Goal: Task Accomplishment & Management: Use online tool/utility

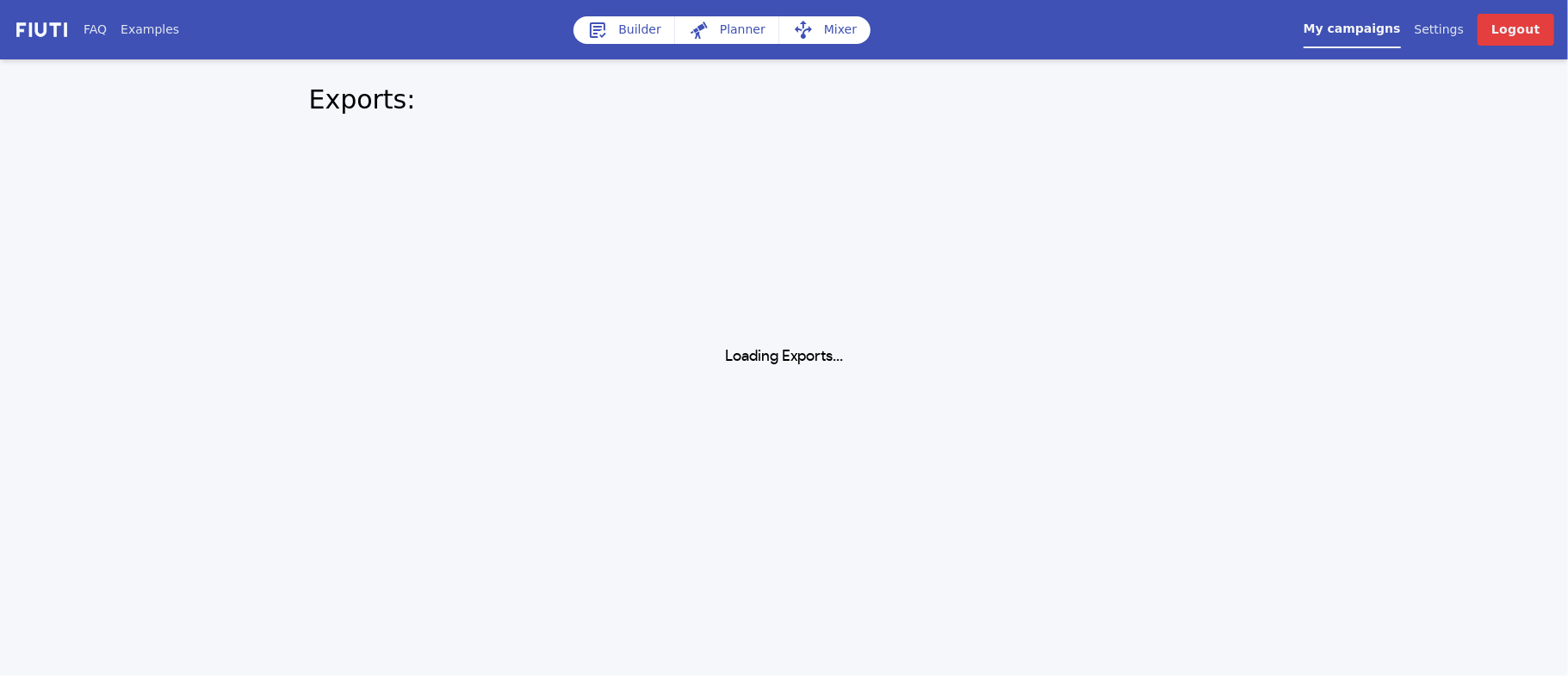
click at [1352, 32] on link "My campaigns" at bounding box center [1352, 34] width 98 height 28
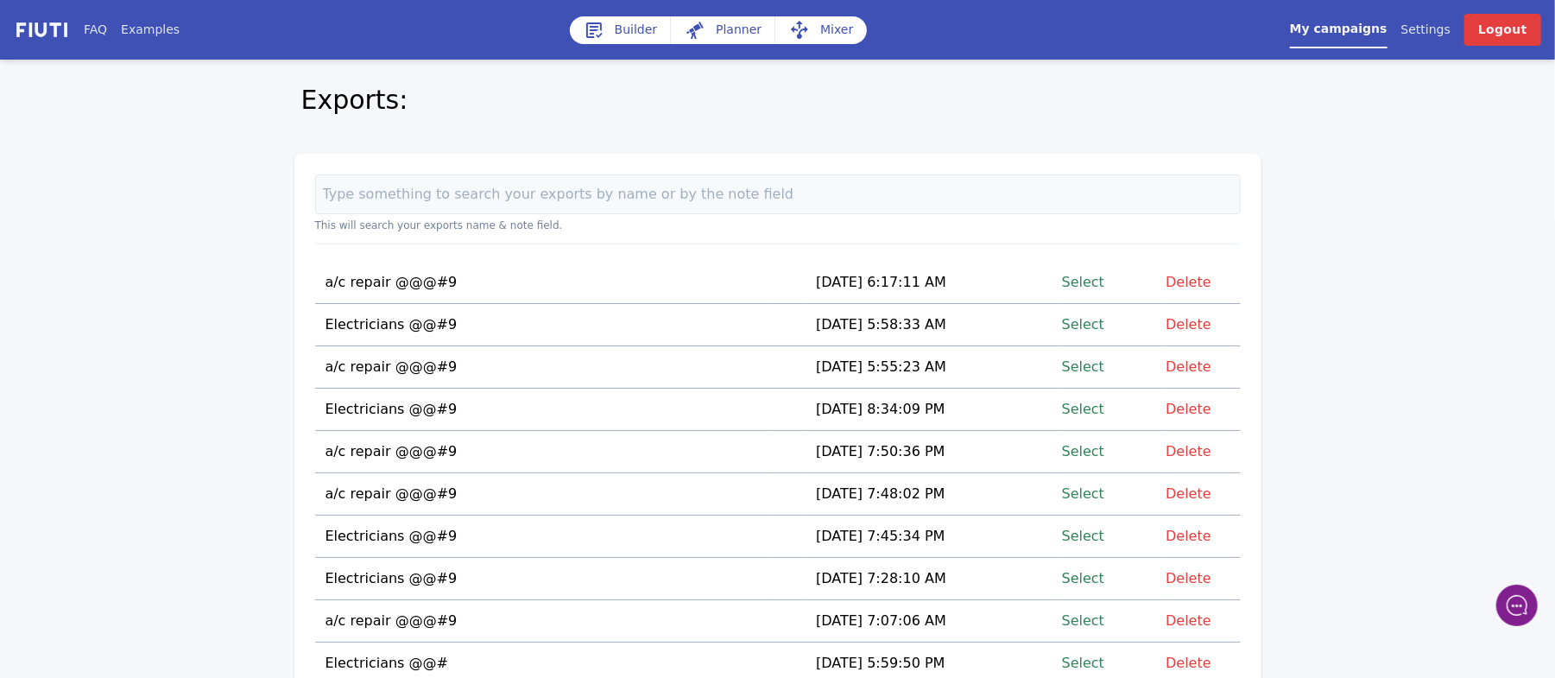
click at [1089, 282] on link "Select" at bounding box center [1083, 281] width 42 height 23
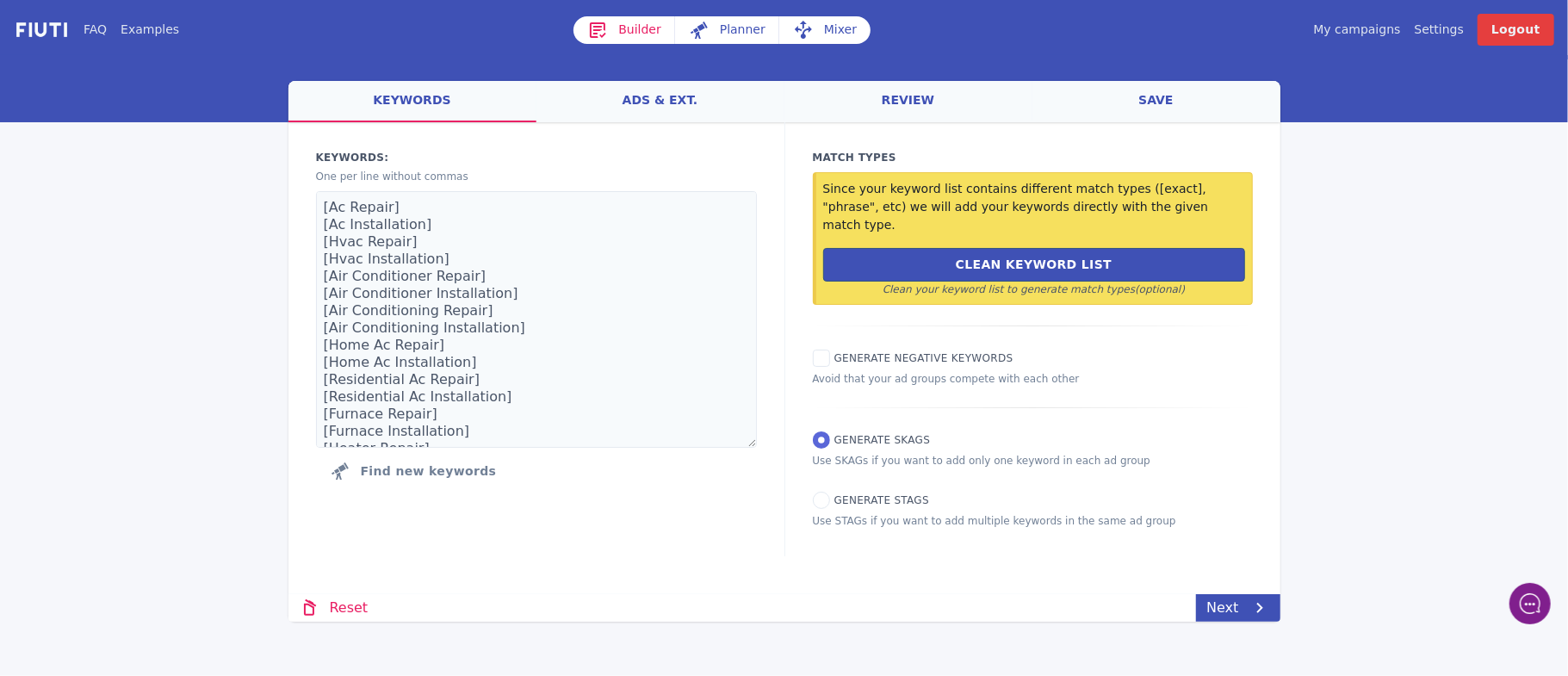
click at [834, 26] on link "Mixer" at bounding box center [825, 30] width 92 height 28
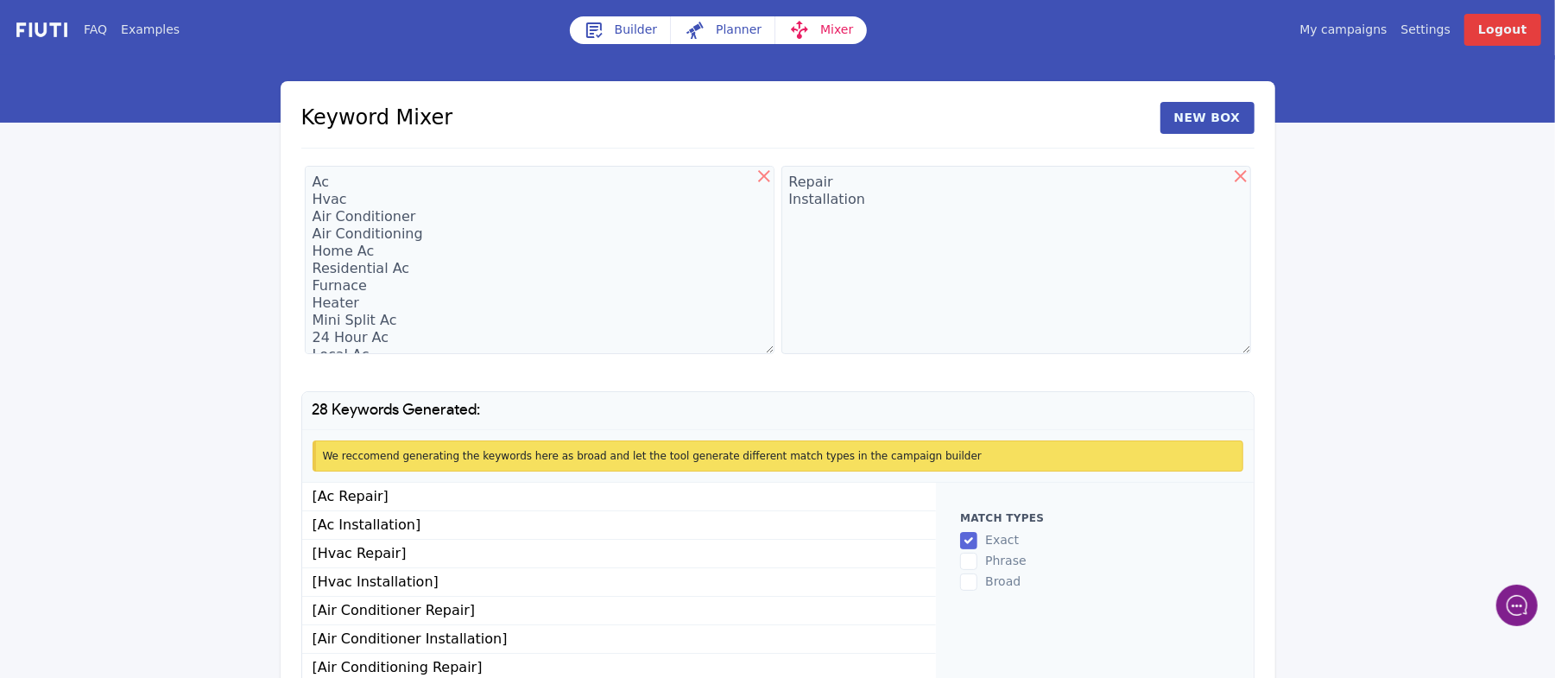
click at [1245, 180] on icon at bounding box center [1241, 176] width 21 height 21
type textarea "Repair Installation"
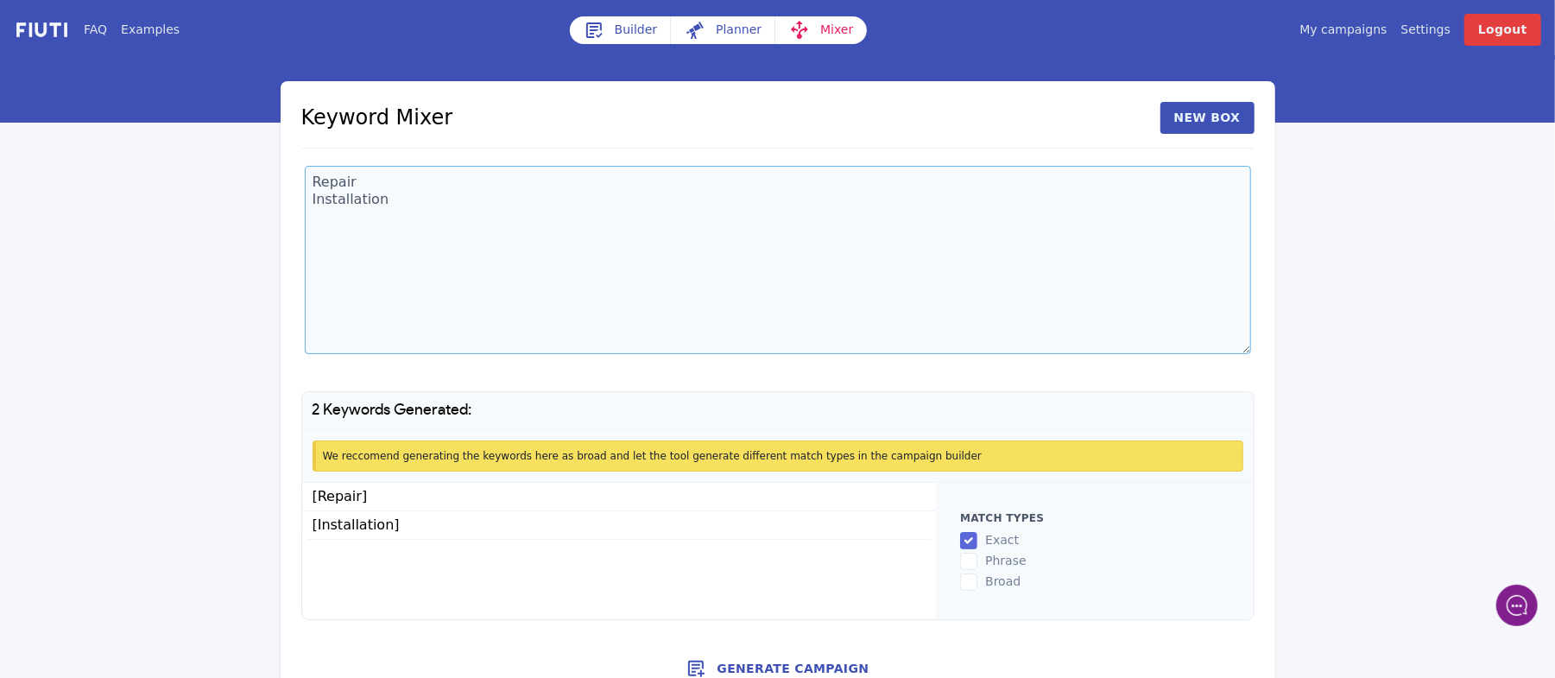
drag, startPoint x: 394, startPoint y: 209, endPoint x: 311, endPoint y: 187, distance: 85.9
click at [311, 187] on textarea "Repair Installation" at bounding box center [778, 260] width 946 height 188
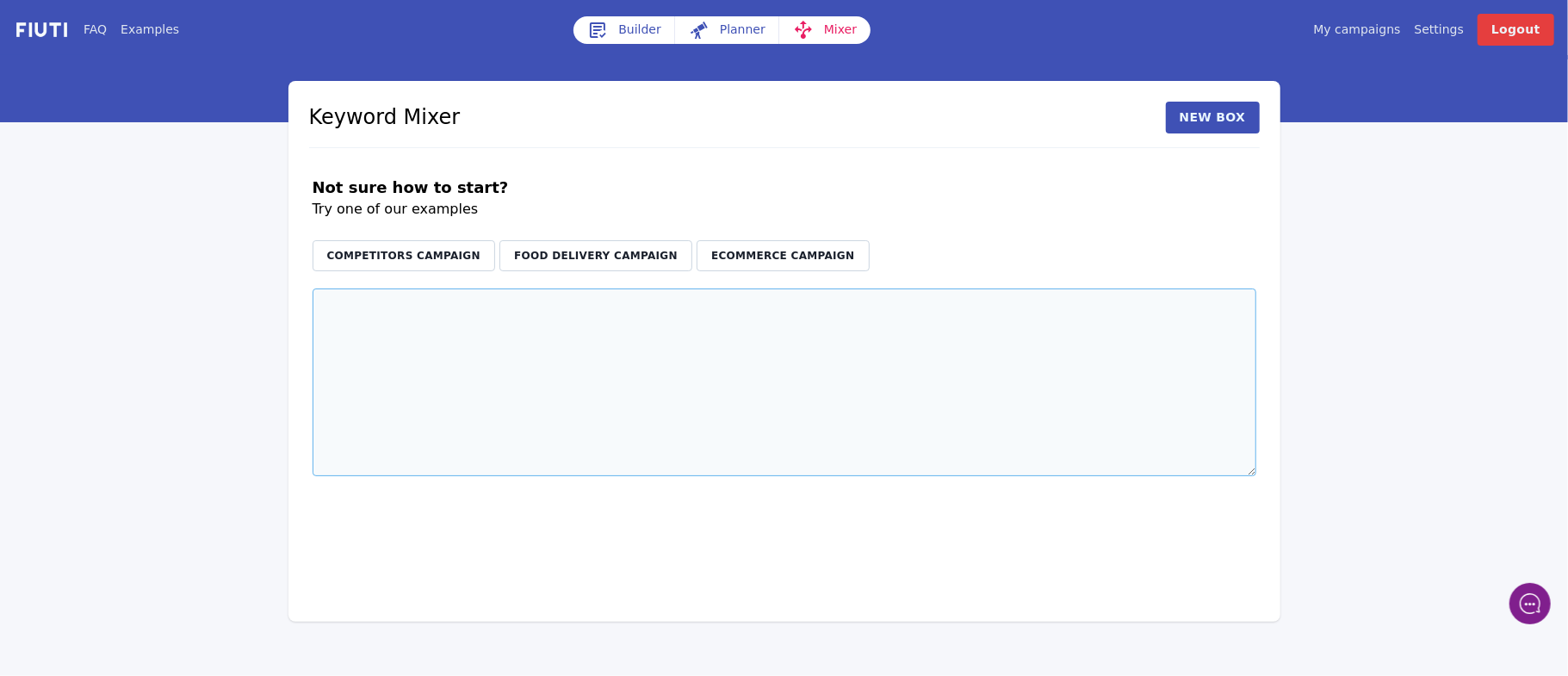
paste textarea "24 hour heating service near me aircon technician near me cheap ac service near…"
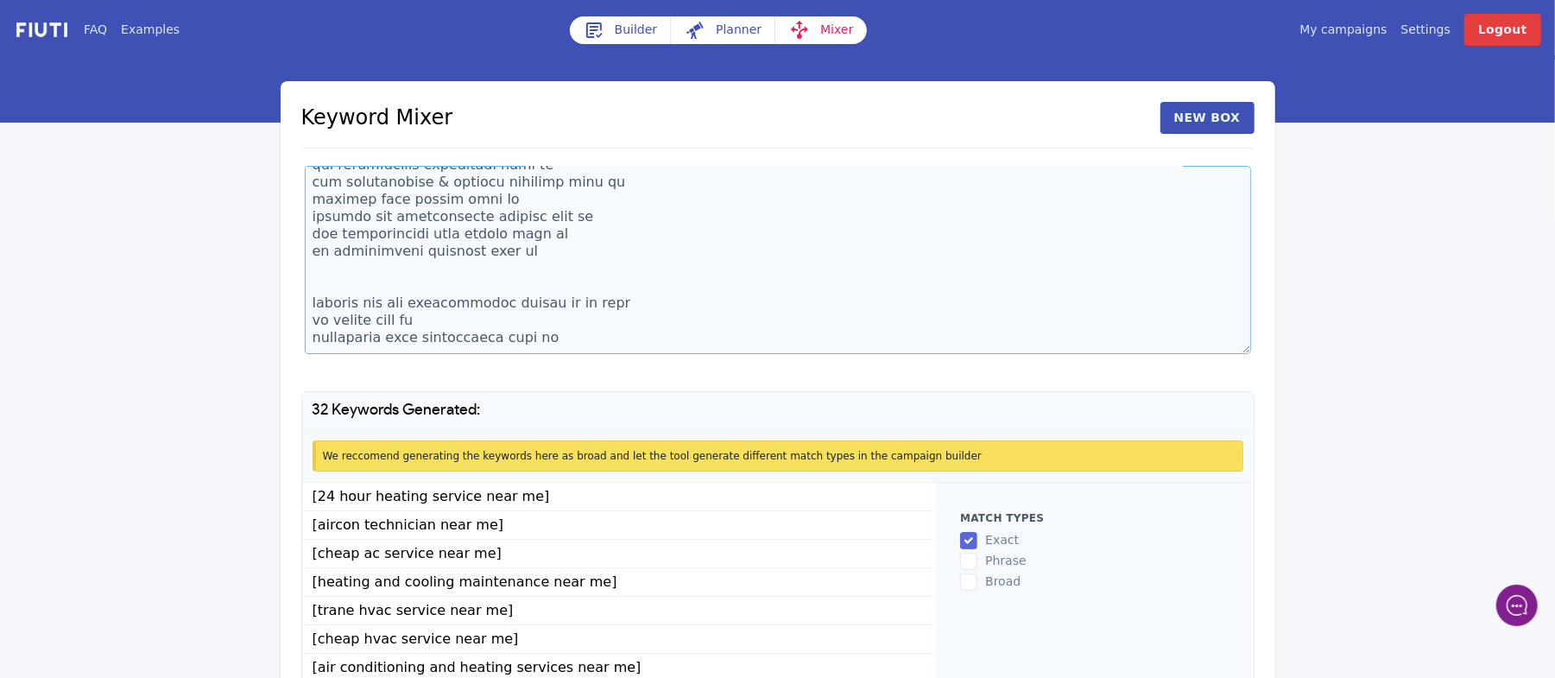
scroll to position [460, 0]
paste textarea "mini split near me home air conditioning repair near me cheapest hvac installat…"
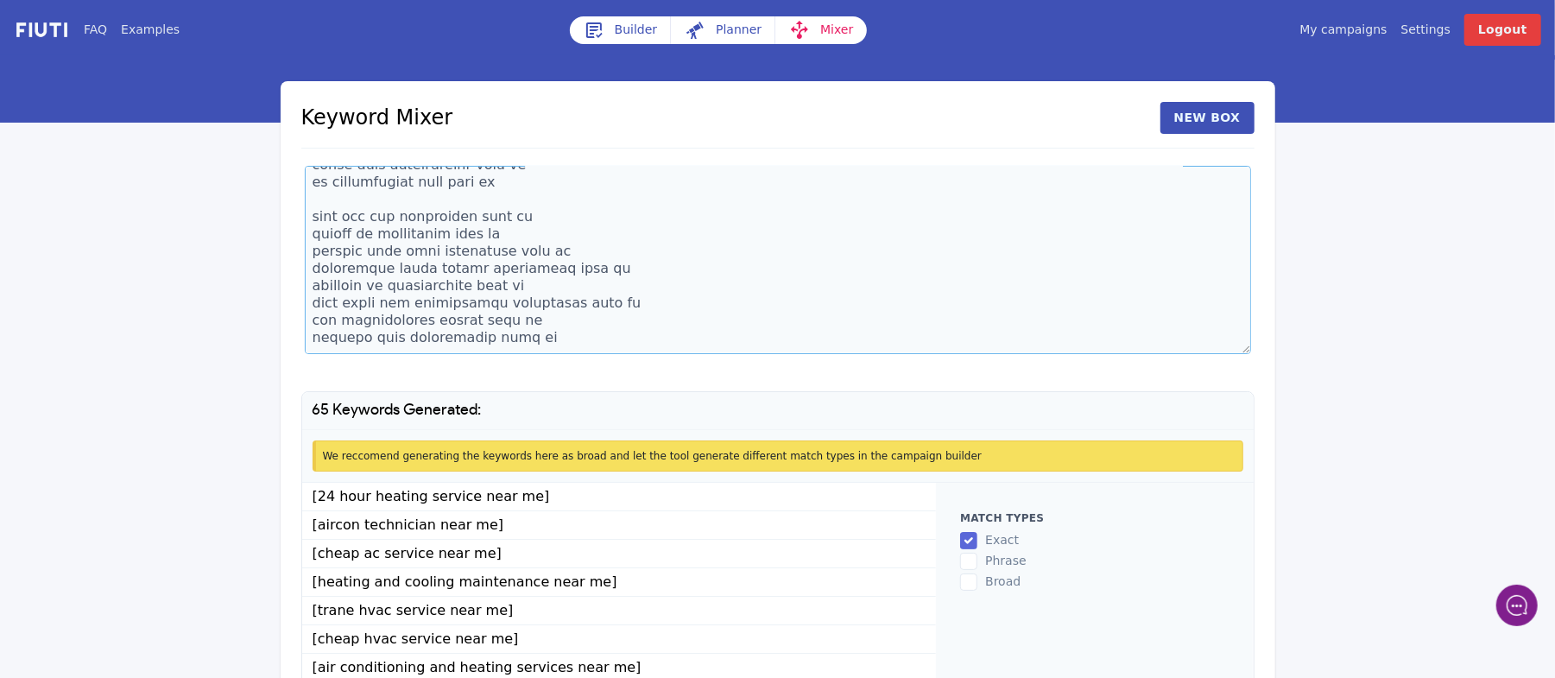
scroll to position [1065, 0]
paste textarea "after hours air conditioning repair near me"
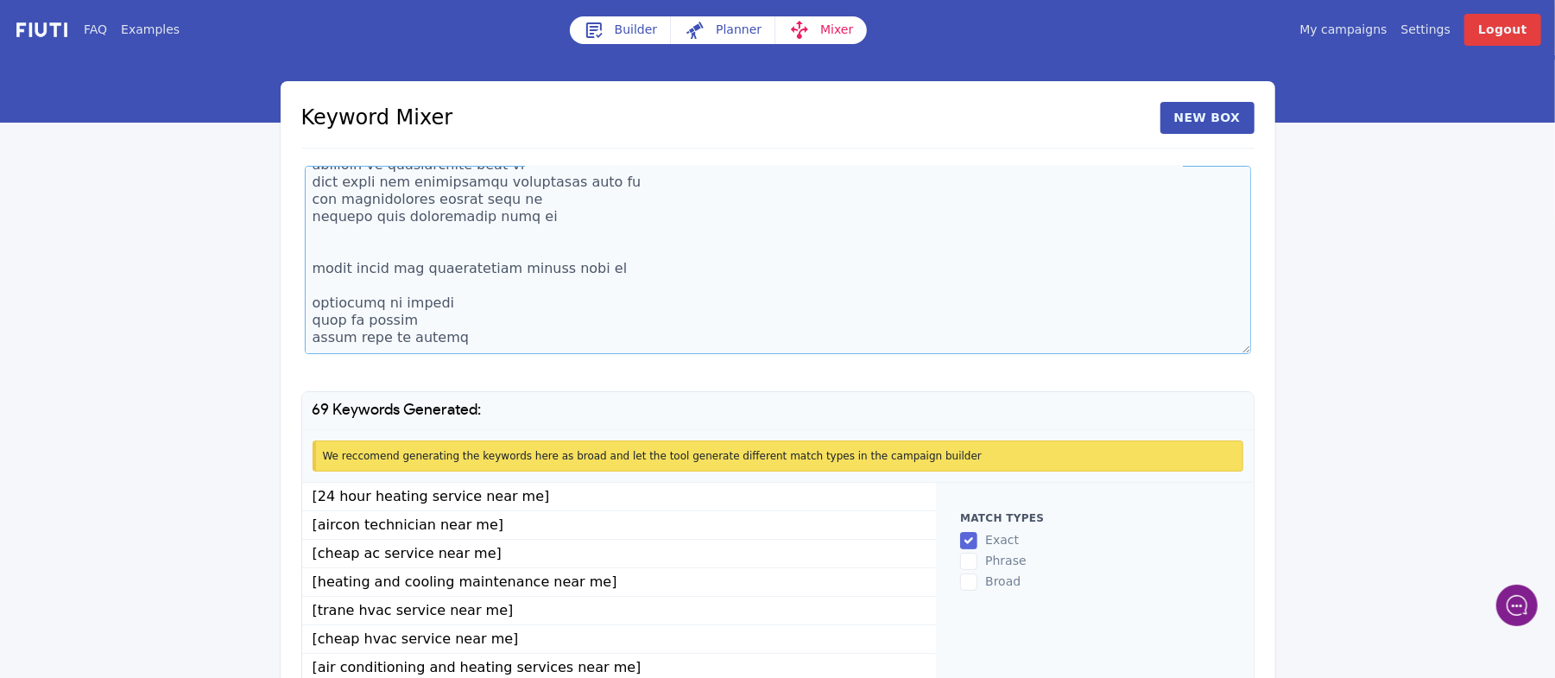
scroll to position [1168, 0]
paste textarea "cheap ac service near me cheap hvac service near me affordable aircon services …"
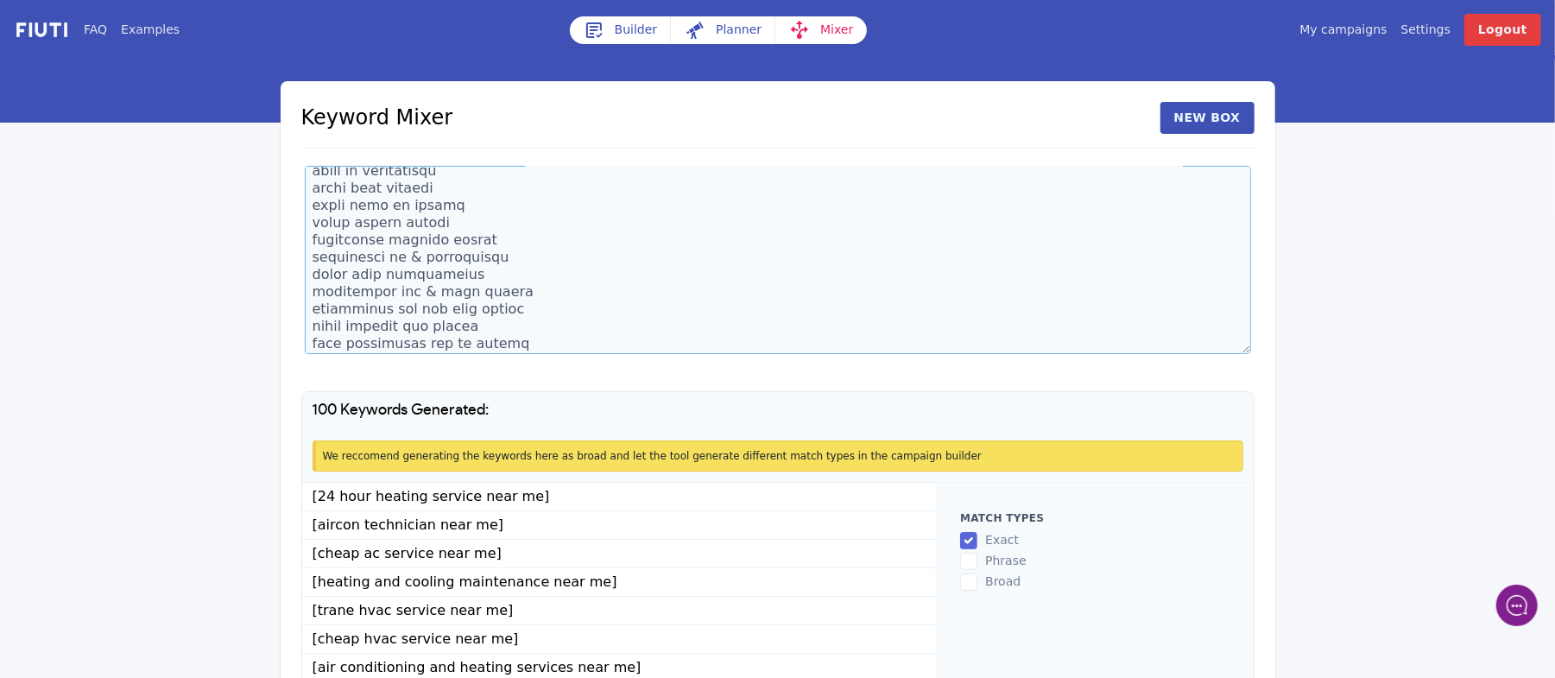
scroll to position [90, 0]
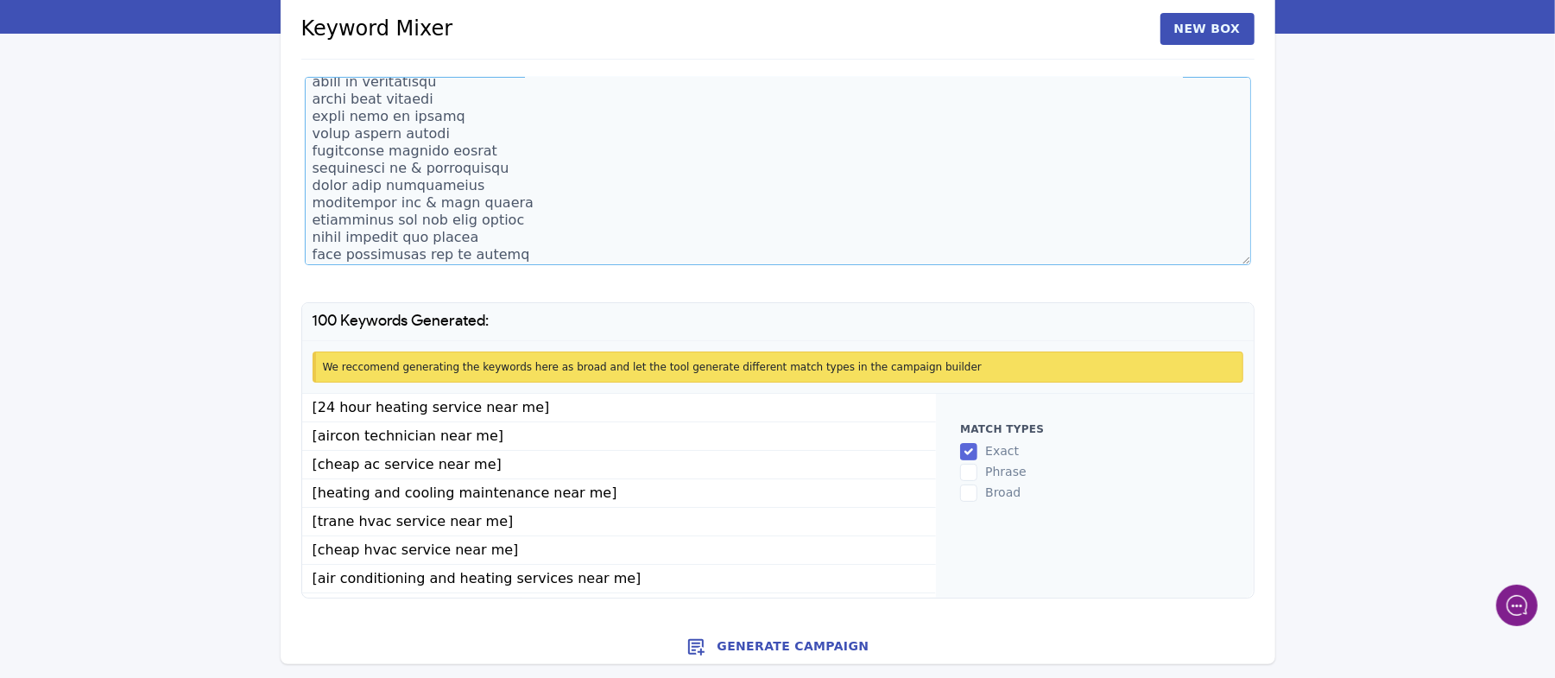
type textarea "24 hour heating service near me aircon technician near me cheap ac service near…"
click at [778, 649] on button "Generate Campaign" at bounding box center [778, 647] width 995 height 35
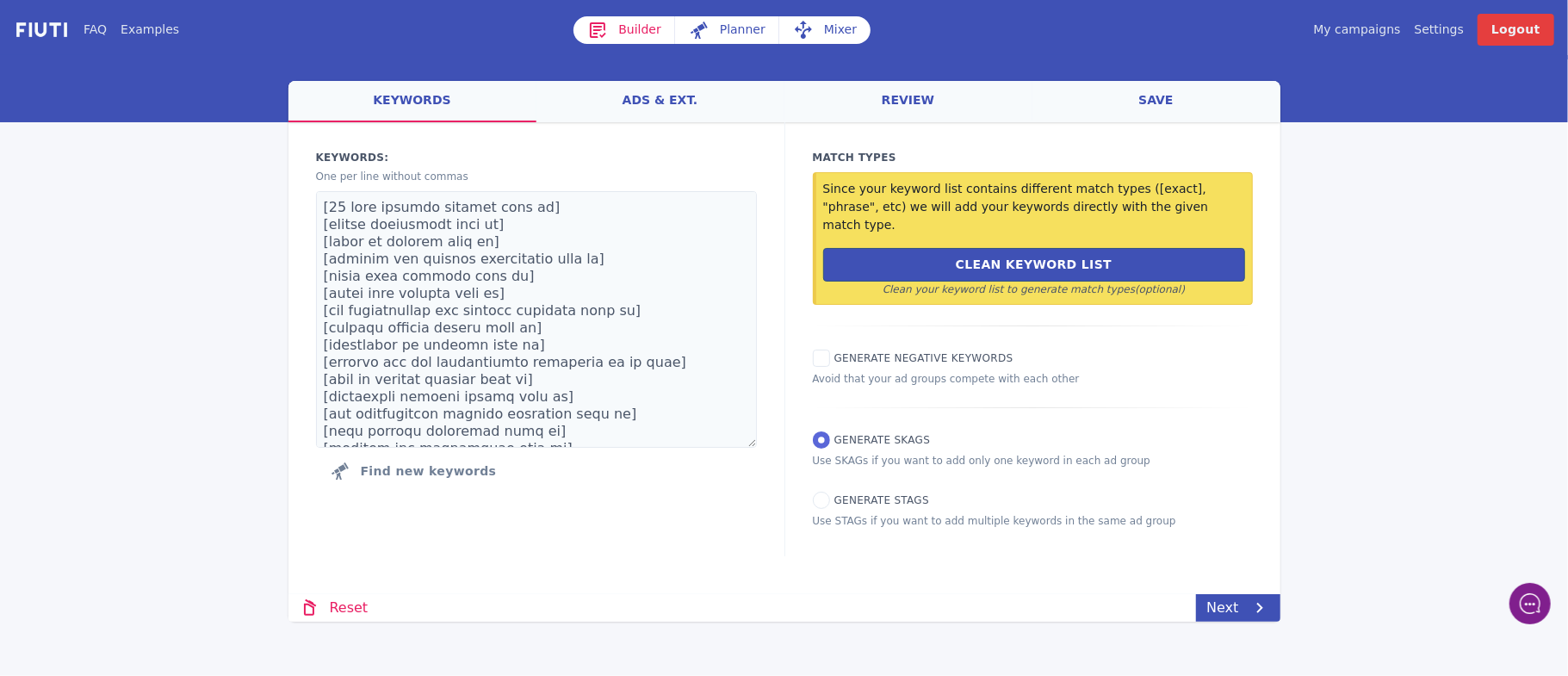
click at [666, 91] on link "ads & ext." at bounding box center [660, 101] width 248 height 41
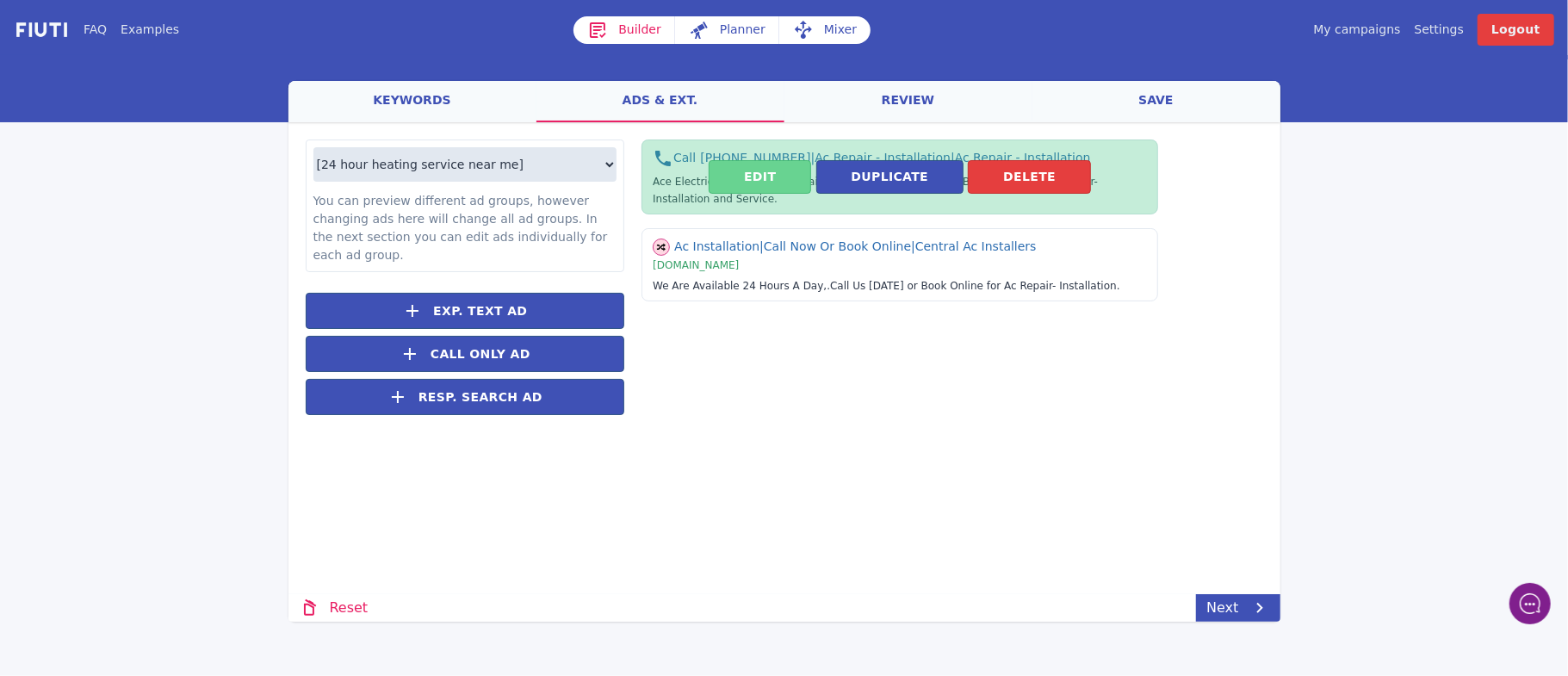
click at [744, 173] on button "Edit" at bounding box center [760, 177] width 103 height 34
select select "US"
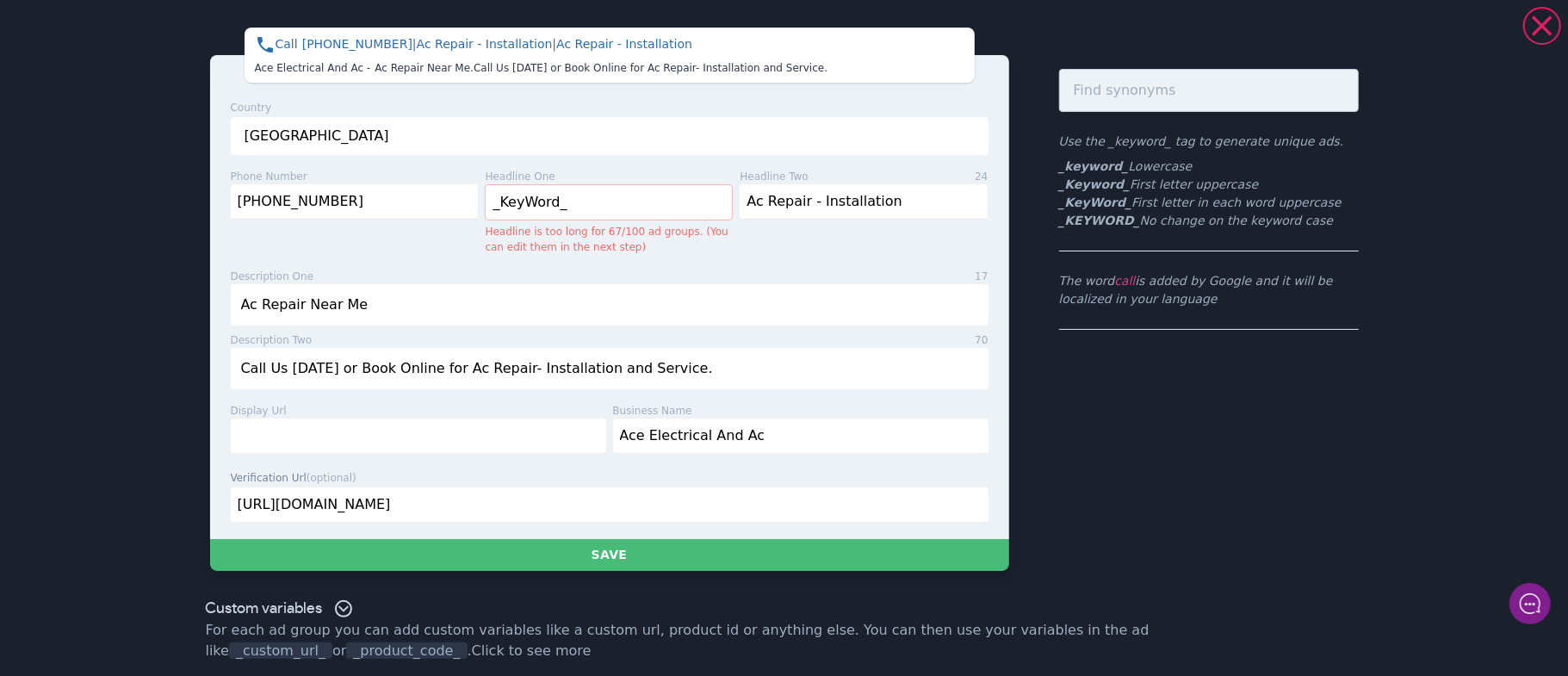
drag, startPoint x: 570, startPoint y: 207, endPoint x: 467, endPoint y: 190, distance: 104.4
click at [467, 190] on div "phone number [PHONE_NUMBER] headline one 10 _KeyWord_ Headline is too long for …" at bounding box center [606, 214] width 765 height 93
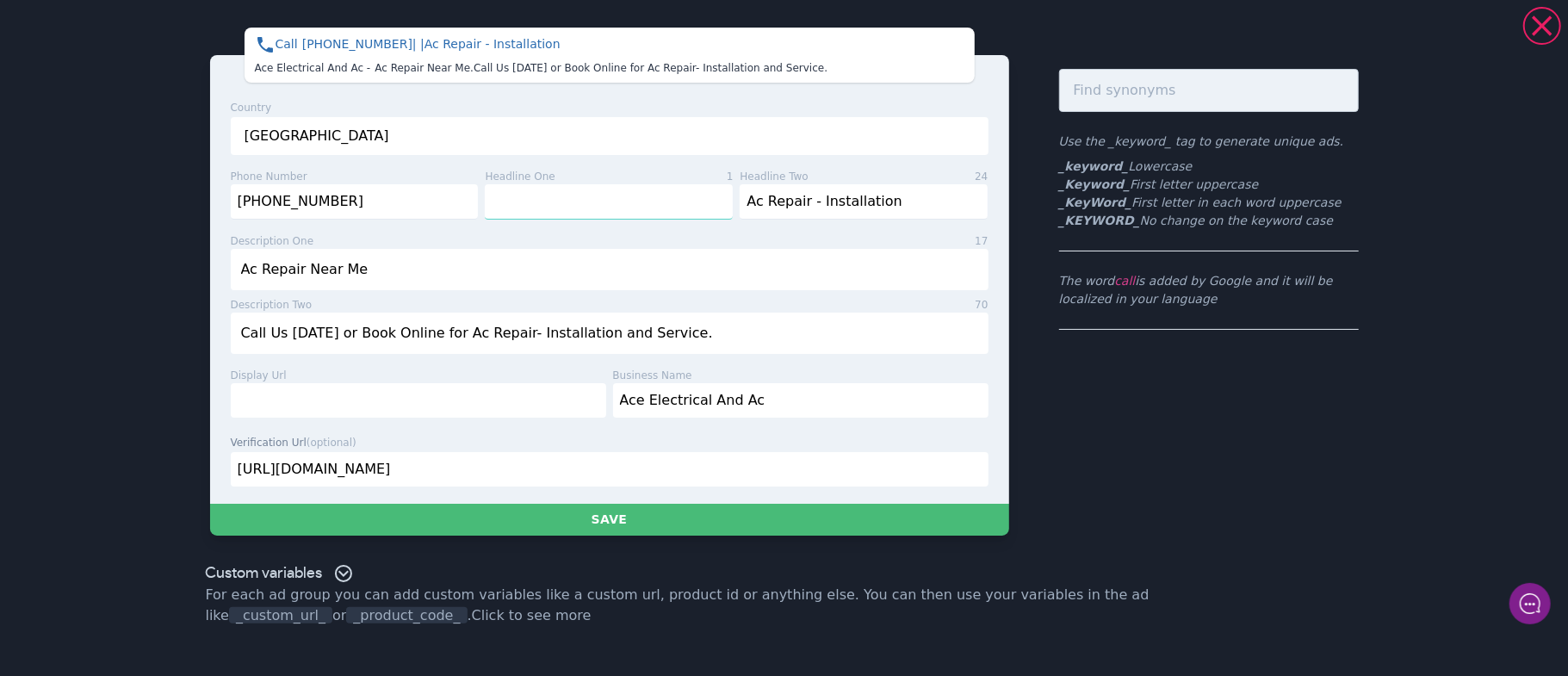
type input "Ac Repair Service"
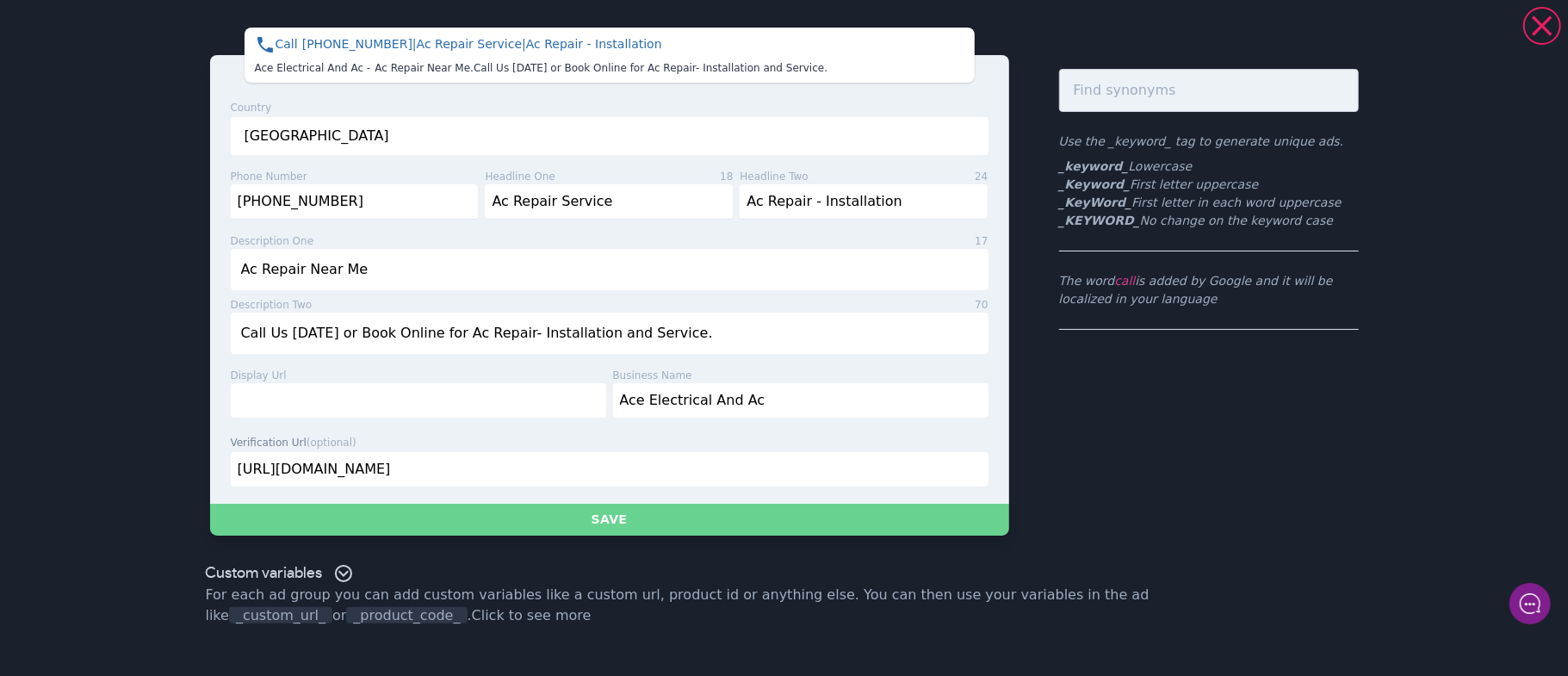
click at [589, 525] on button "Save" at bounding box center [609, 519] width 798 height 32
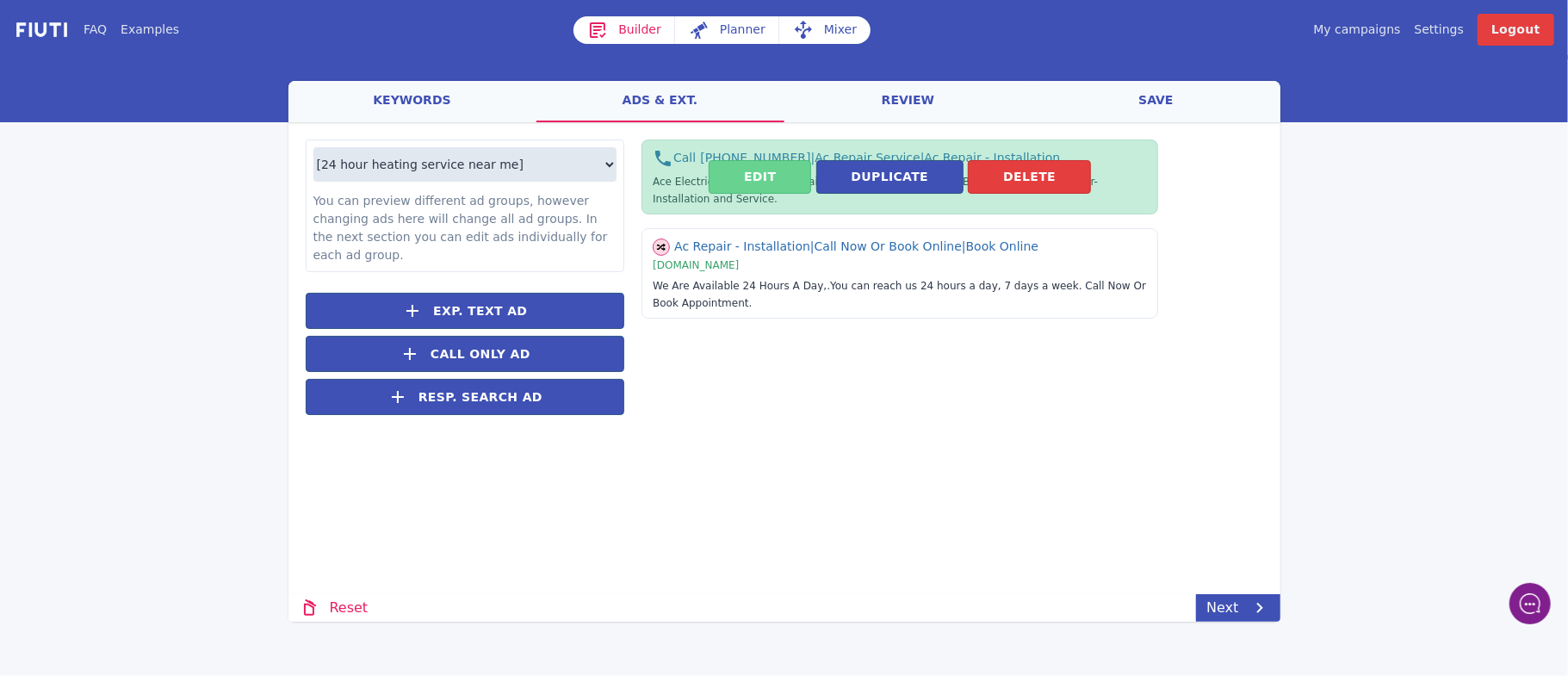
click at [762, 180] on button "Edit" at bounding box center [760, 177] width 103 height 34
select select "US"
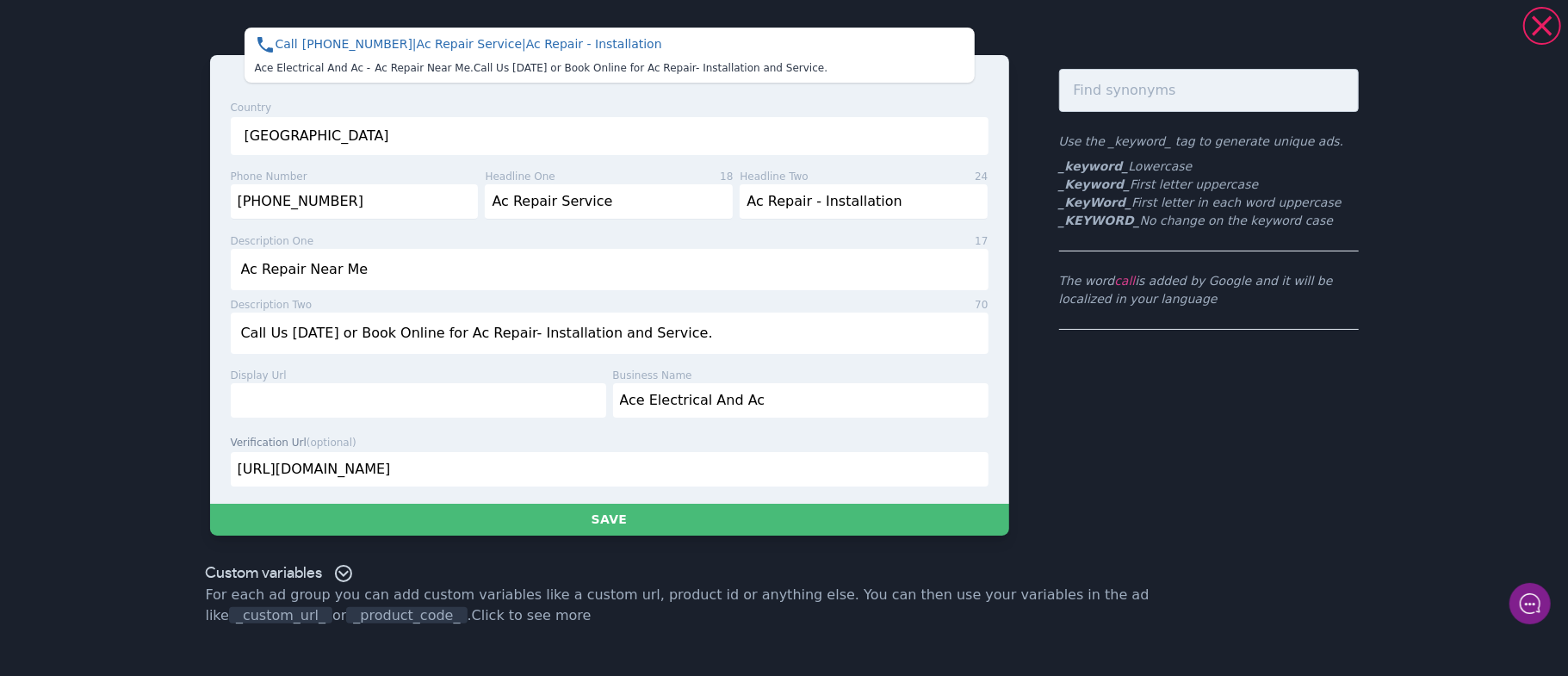
drag, startPoint x: 388, startPoint y: 265, endPoint x: 301, endPoint y: 258, distance: 87.3
click at [301, 258] on input "Ac Repair Near Me" at bounding box center [609, 269] width 758 height 41
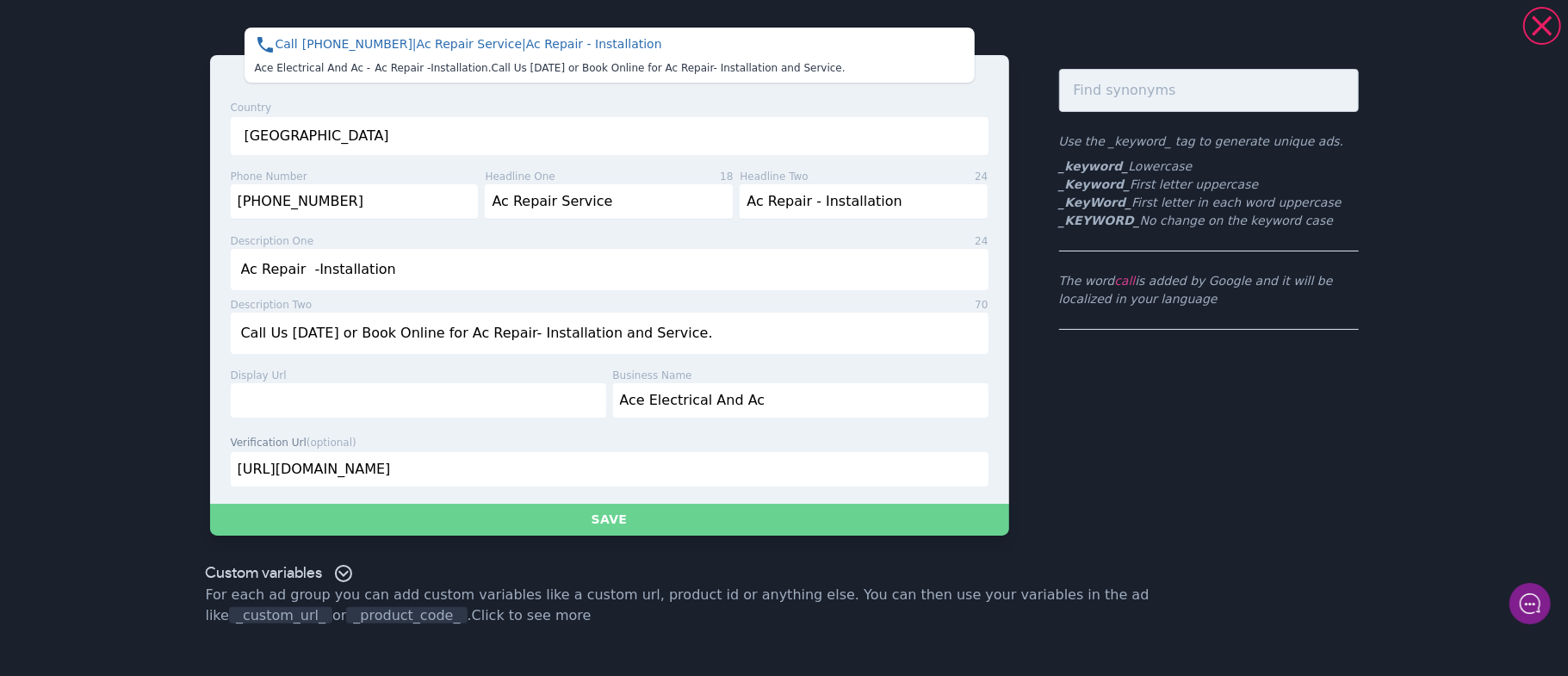
type input "Ac Repair -Installation"
click at [624, 514] on button "Save" at bounding box center [609, 519] width 798 height 32
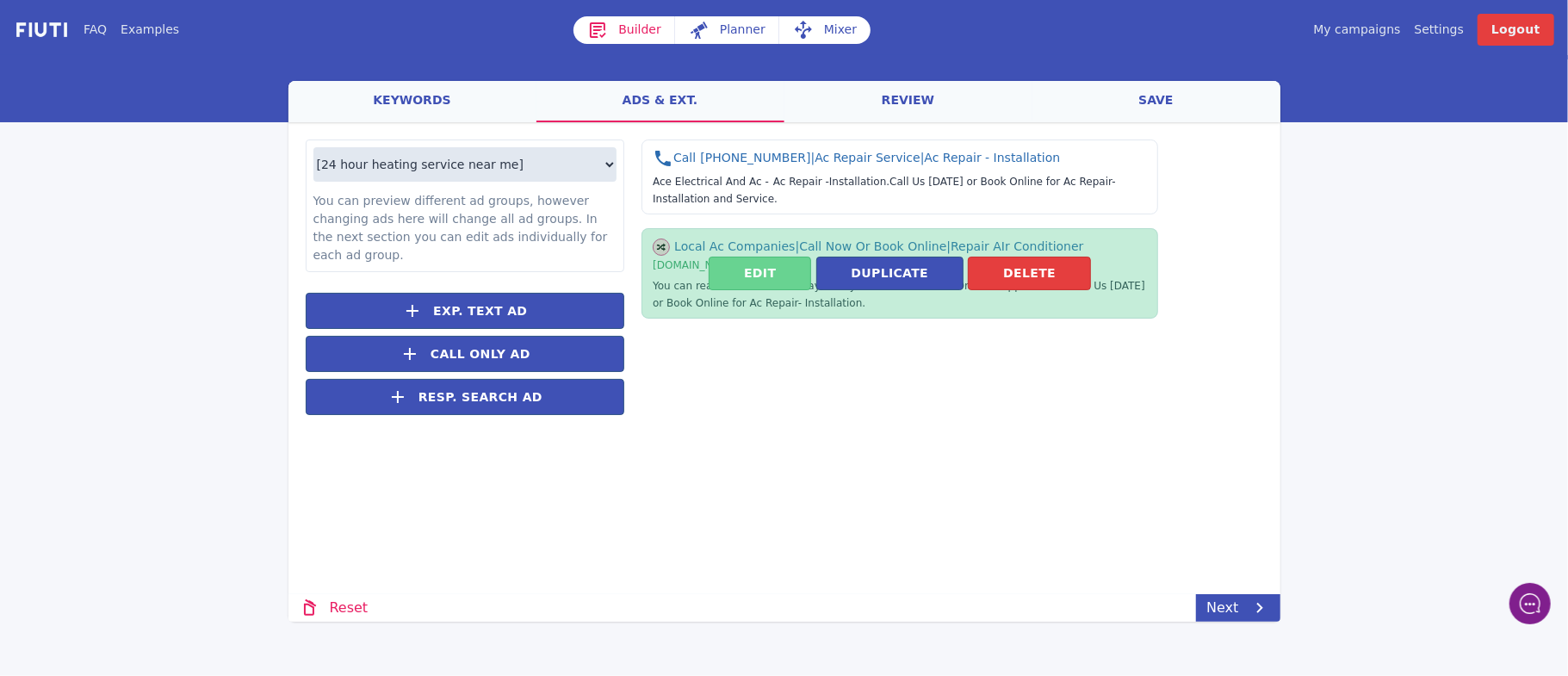
click at [744, 287] on button "Edit" at bounding box center [760, 273] width 103 height 34
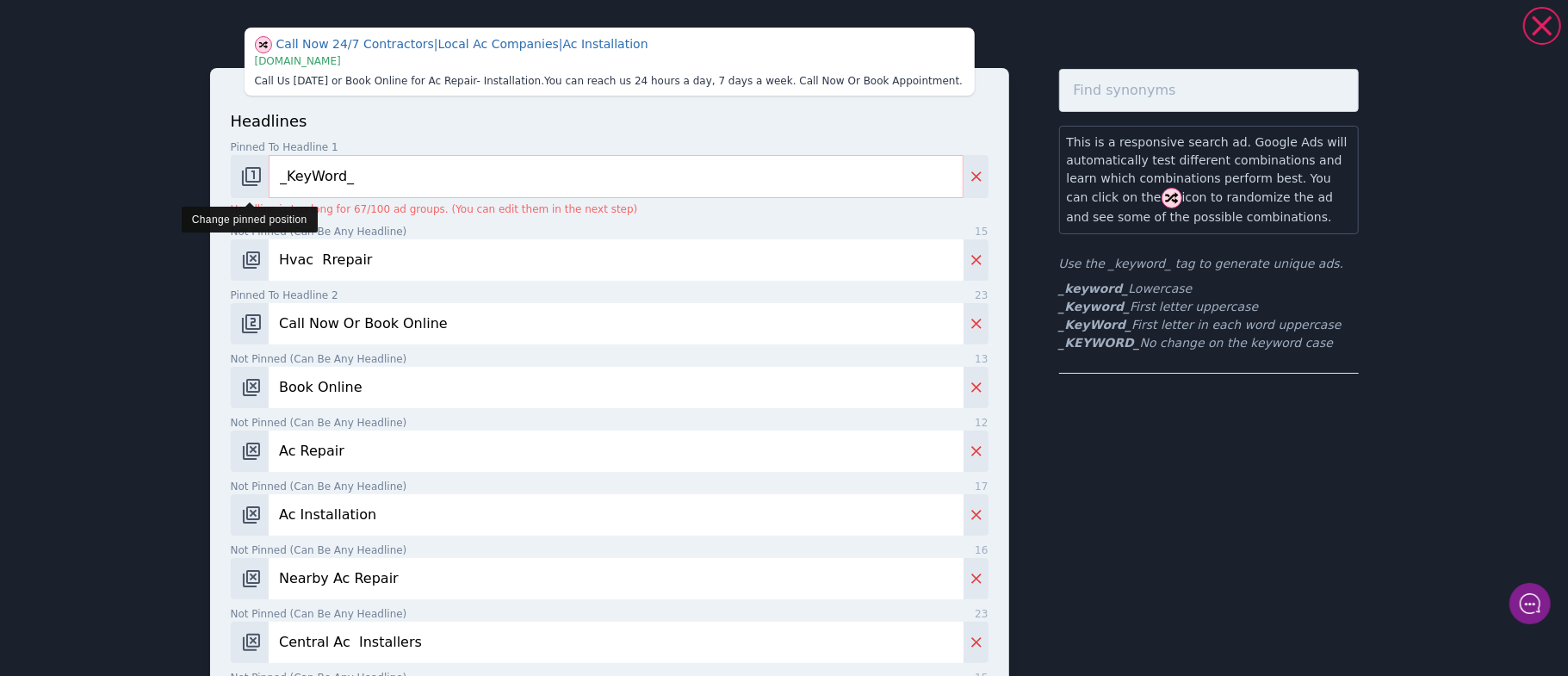
drag, startPoint x: 376, startPoint y: 175, endPoint x: 258, endPoint y: 173, distance: 118.0
click at [258, 173] on div "_KeyWord_" at bounding box center [609, 175] width 758 height 43
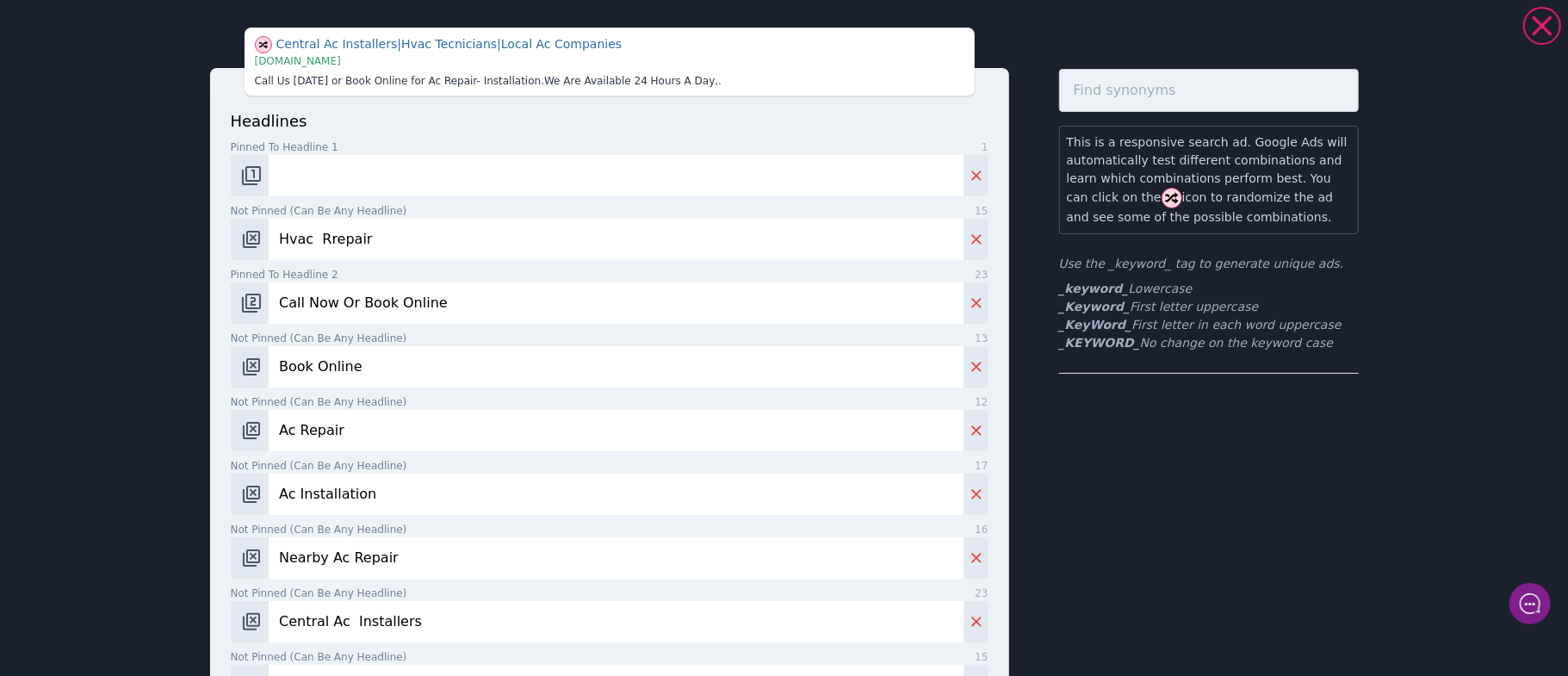
type input "Ac Repair Service"
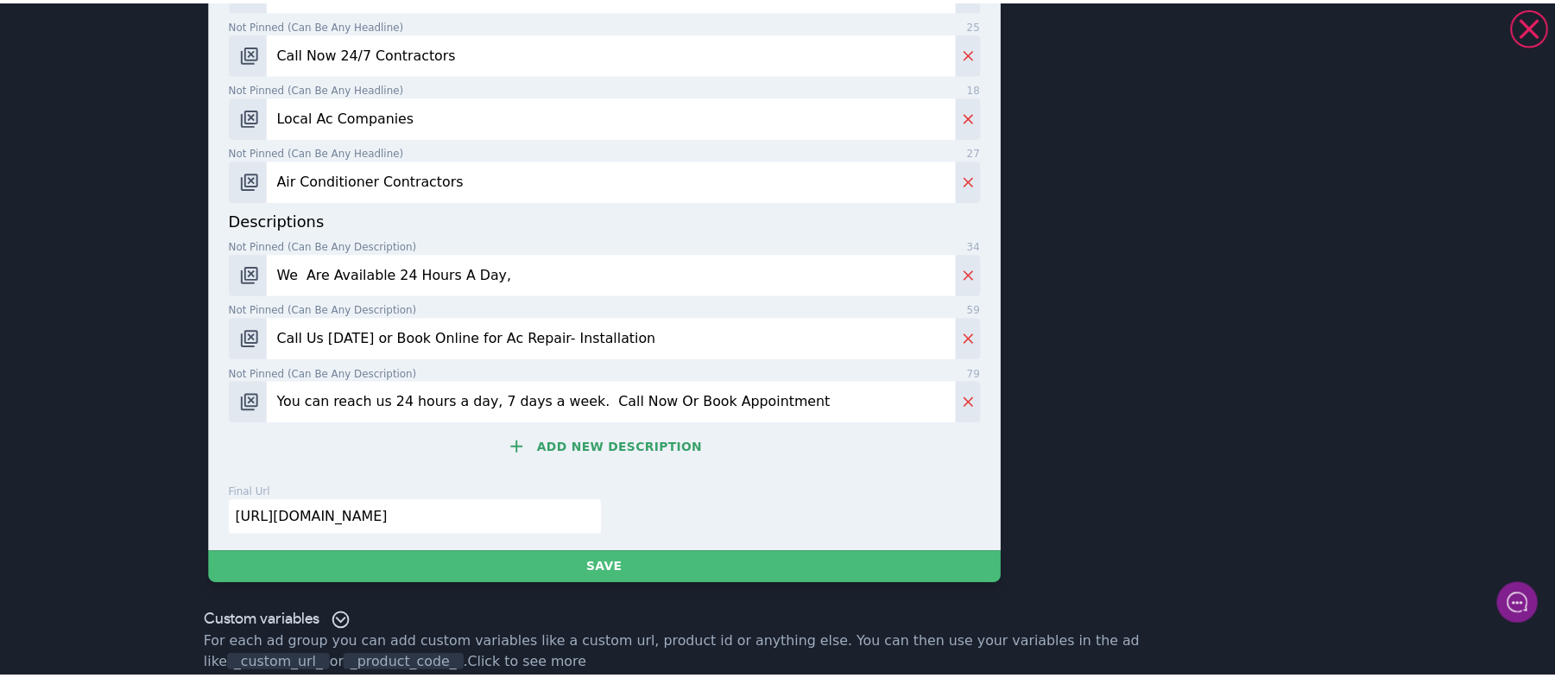
scroll to position [892, 0]
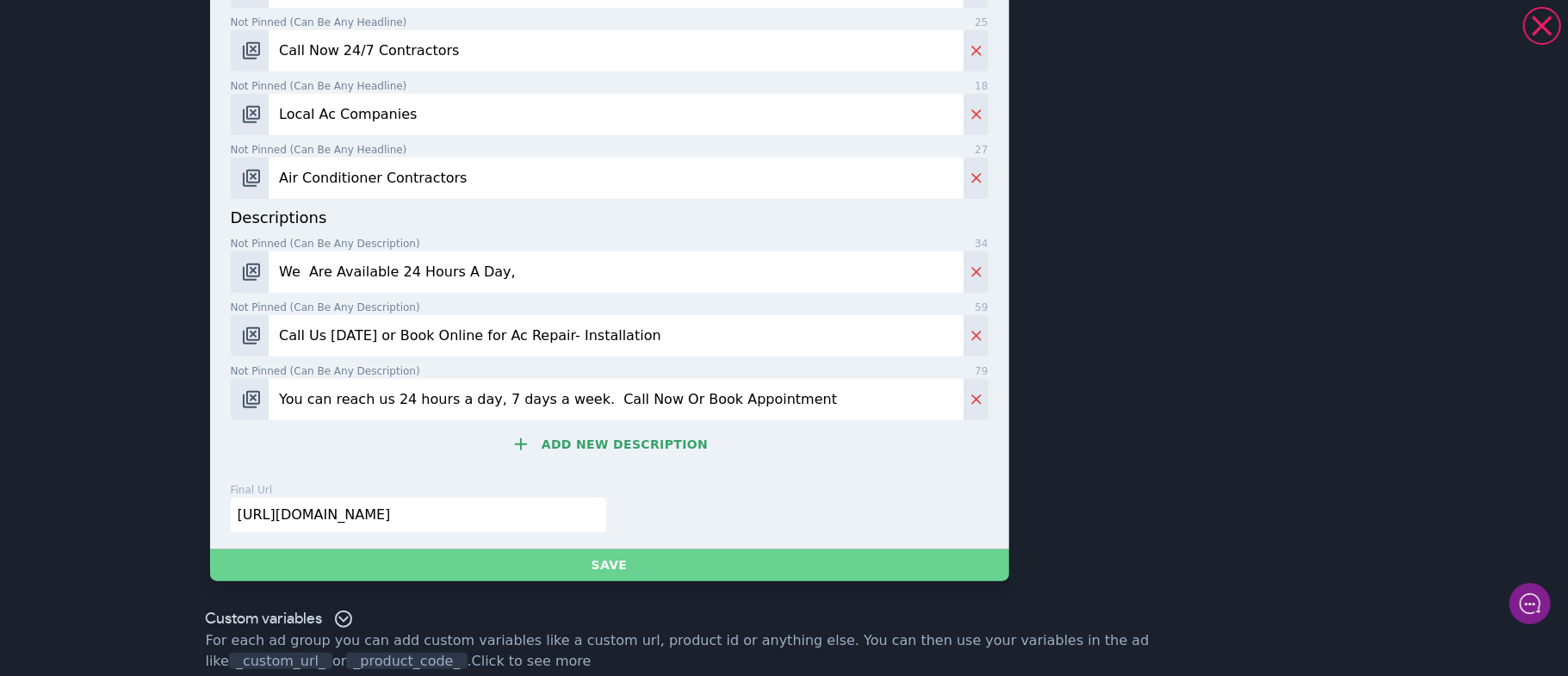
click at [634, 558] on button "Save" at bounding box center [609, 565] width 798 height 32
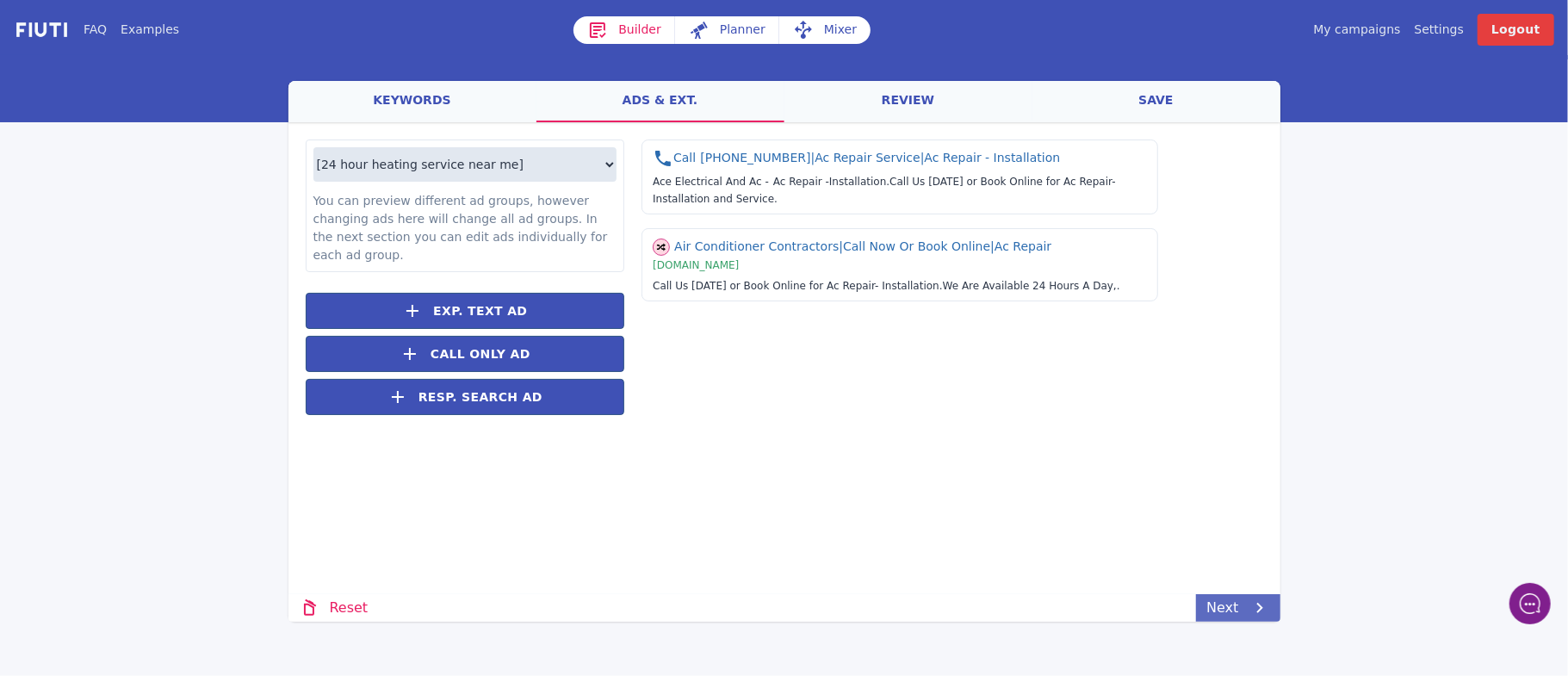
click at [1229, 613] on link "Next" at bounding box center [1238, 608] width 84 height 28
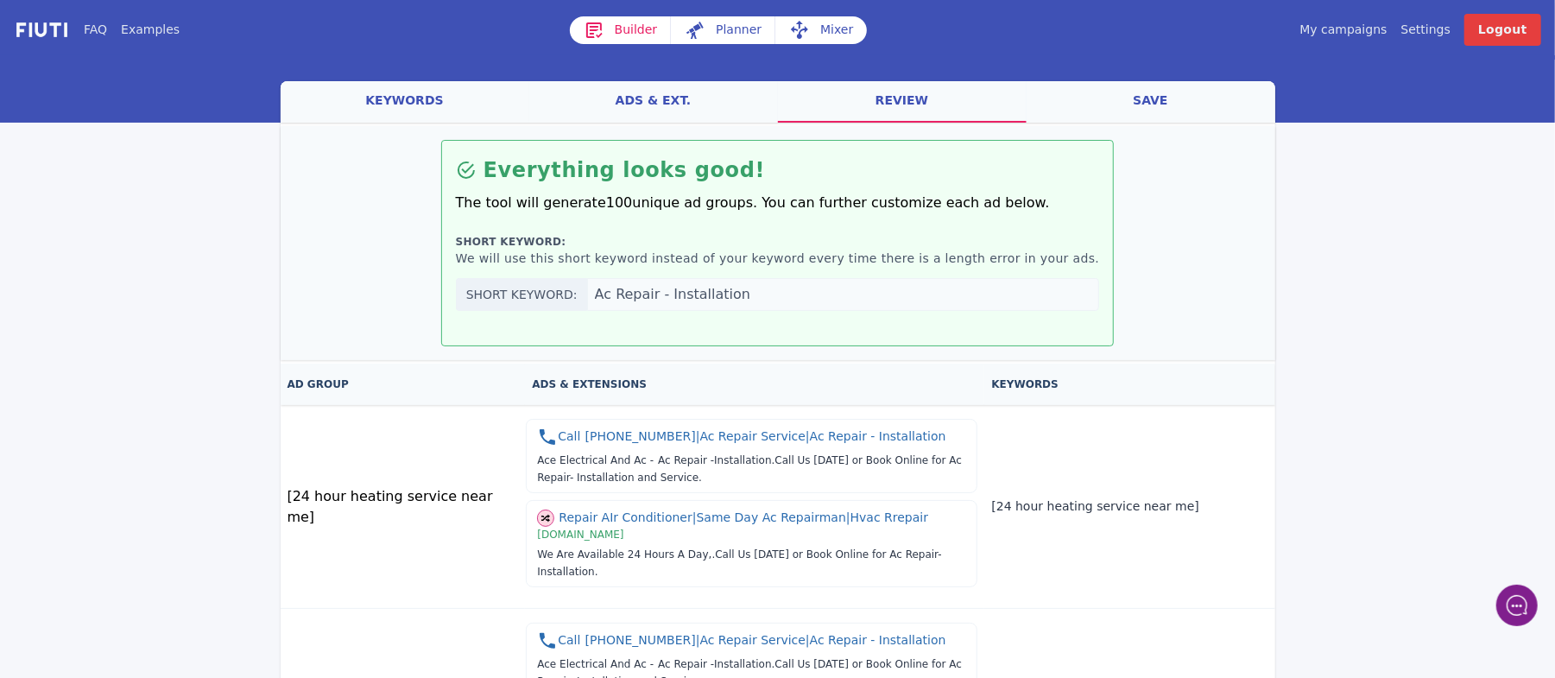
click at [1157, 98] on link "save" at bounding box center [1151, 101] width 249 height 41
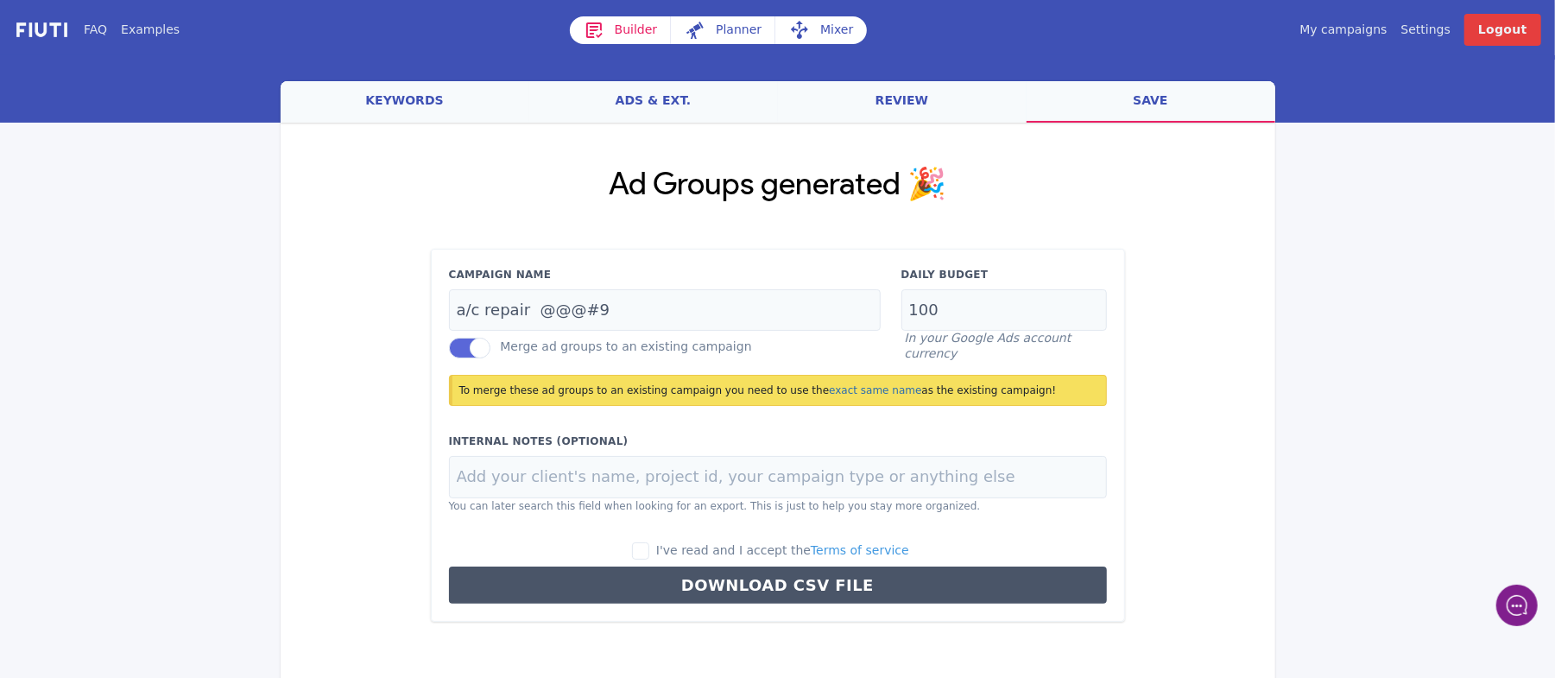
click at [1157, 98] on link "save" at bounding box center [1151, 101] width 249 height 41
click at [649, 554] on input "I've read and I accept the Terms of service" at bounding box center [640, 550] width 17 height 17
checkbox input "true"
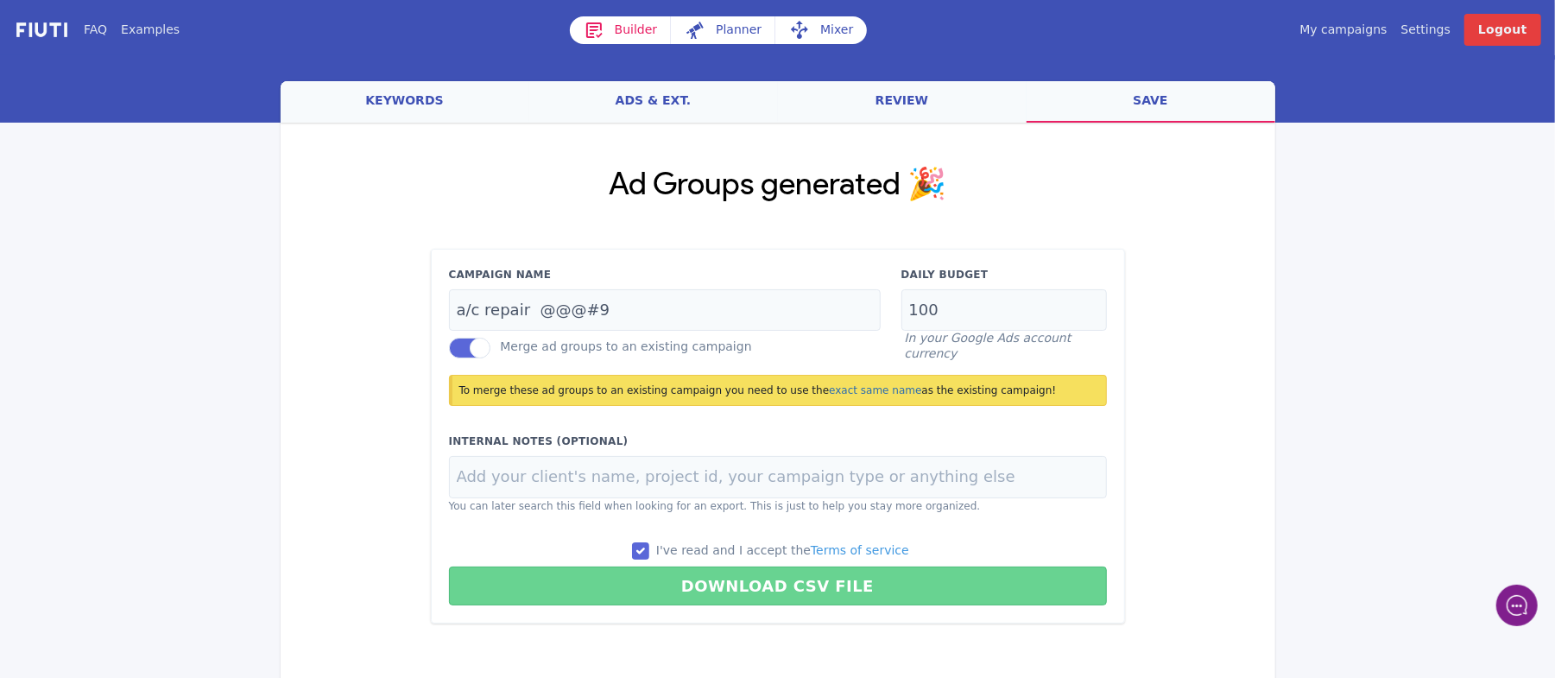
click at [719, 567] on button "Download CSV File" at bounding box center [778, 586] width 658 height 39
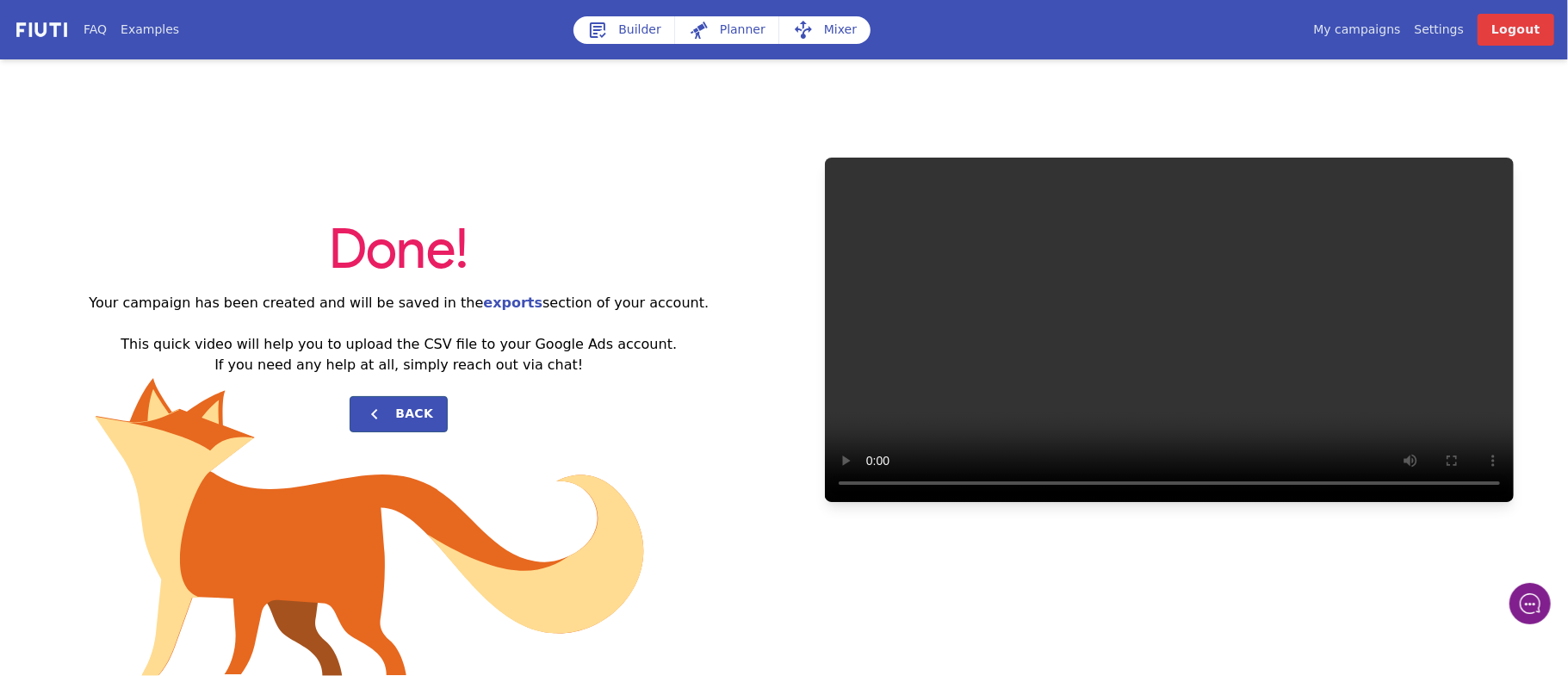
click at [1378, 28] on link "My campaigns" at bounding box center [1356, 30] width 87 height 18
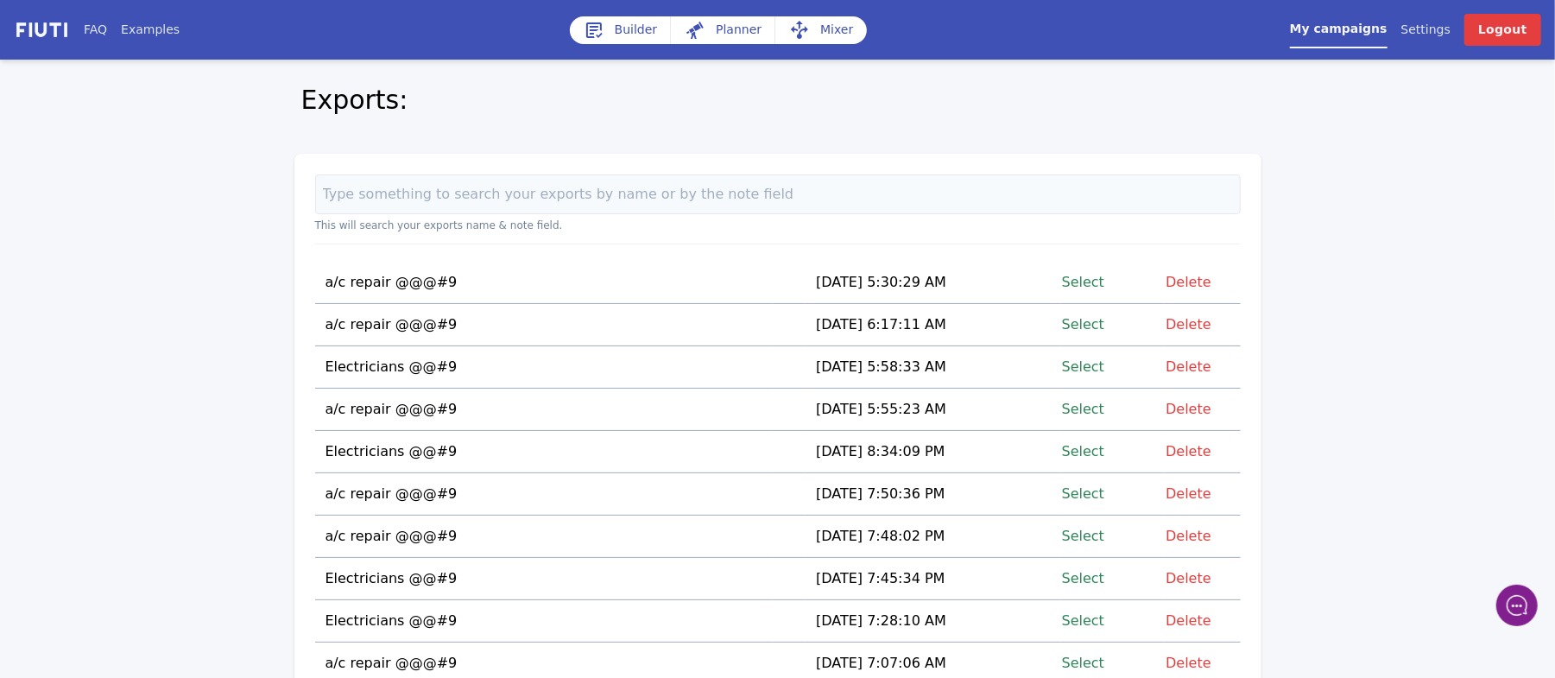
click at [1092, 281] on link "Select" at bounding box center [1083, 281] width 42 height 23
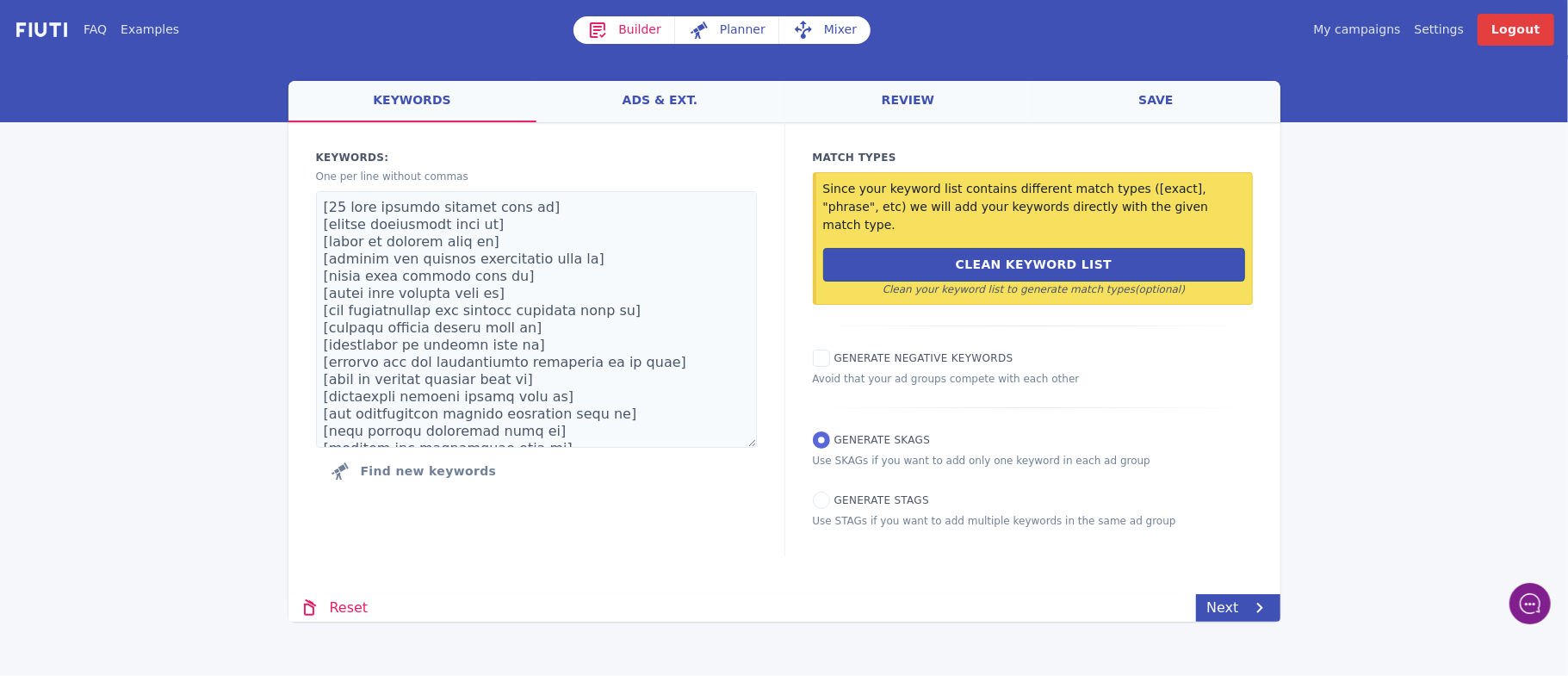
click at [824, 32] on link "Mixer" at bounding box center [825, 30] width 92 height 28
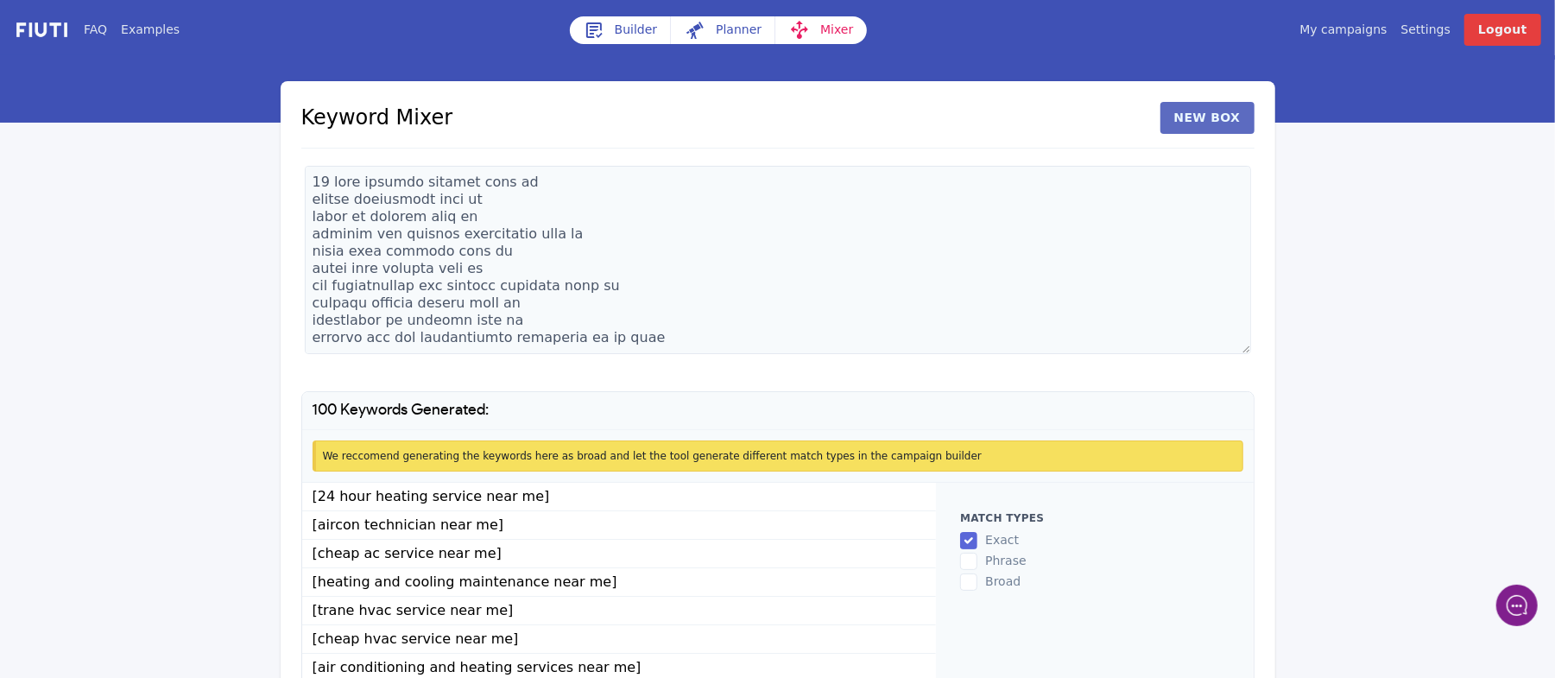
click at [1221, 116] on button "New Box" at bounding box center [1208, 118] width 94 height 32
drag, startPoint x: 644, startPoint y: 343, endPoint x: 319, endPoint y: 167, distance: 370.2
click at [319, 167] on textarea at bounding box center [540, 260] width 470 height 188
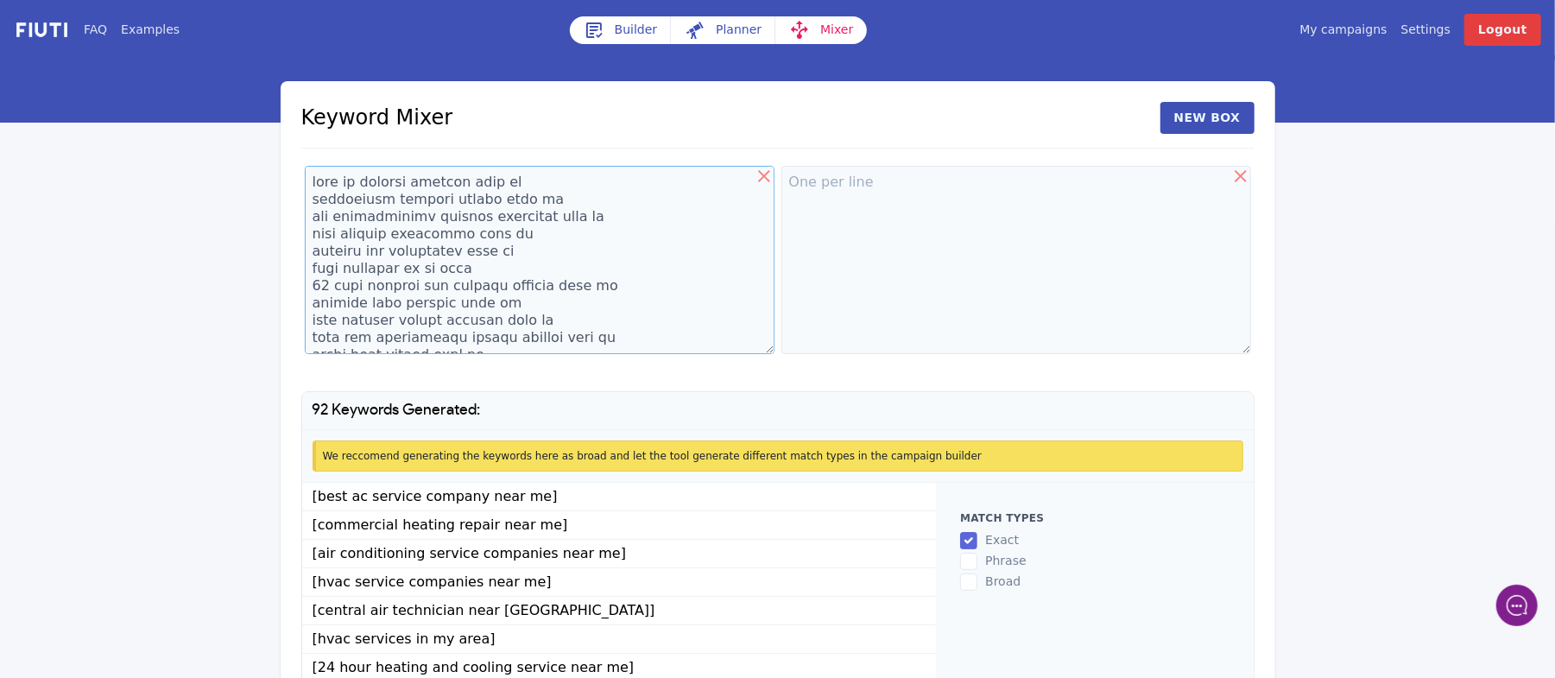
drag, startPoint x: 522, startPoint y: 340, endPoint x: 314, endPoint y: 154, distance: 279.5
click at [313, 150] on div "Keyword Mixer New Box 92 Keywords Generated: We reccomend generating the keywor…" at bounding box center [778, 394] width 995 height 627
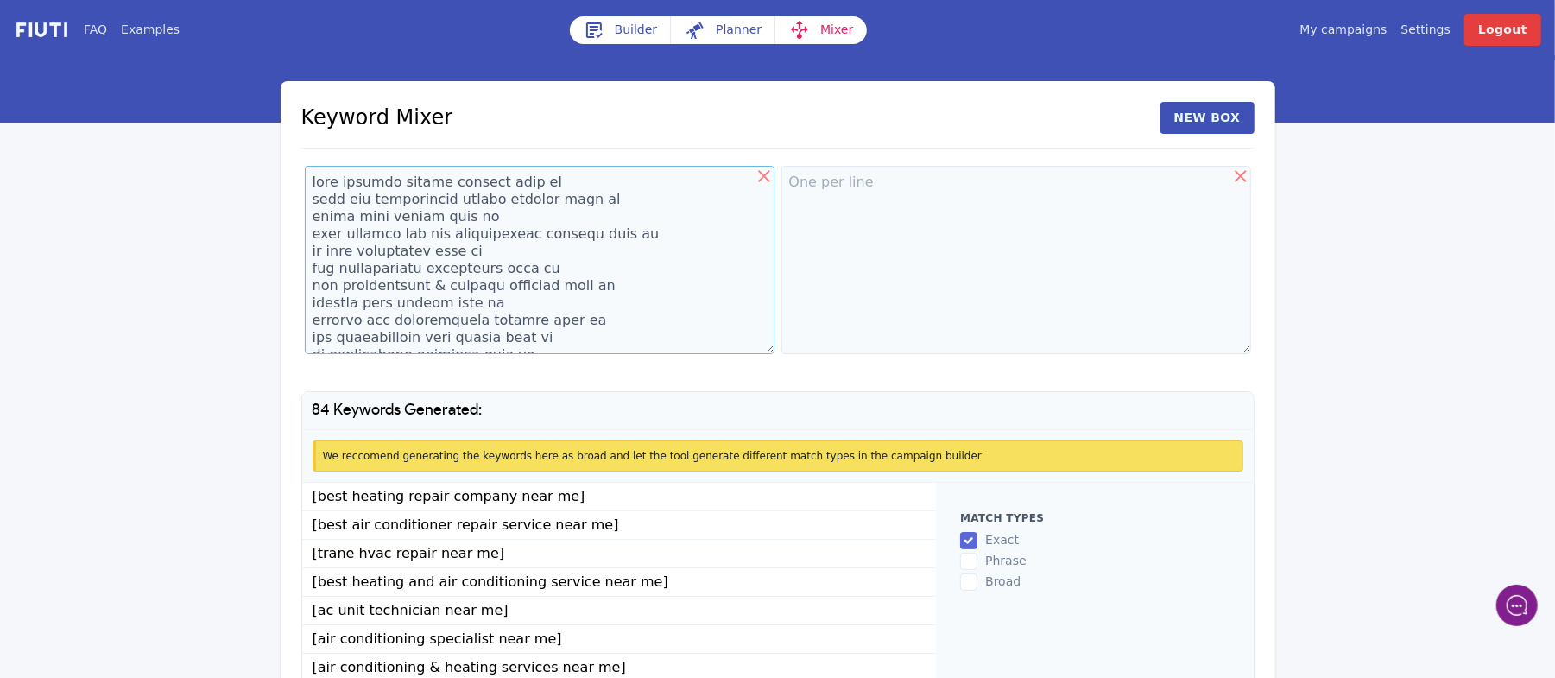
scroll to position [48, 0]
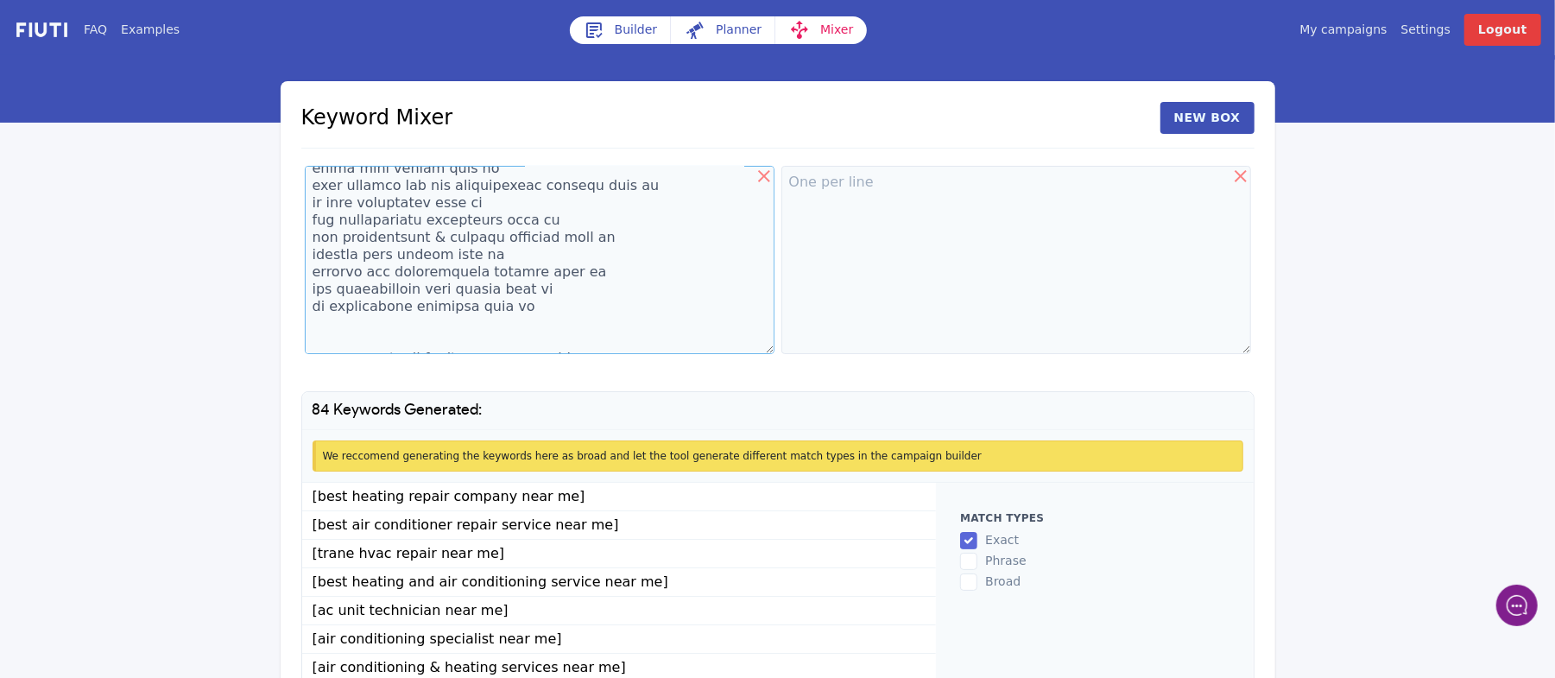
drag, startPoint x: 568, startPoint y: 344, endPoint x: 301, endPoint y: 243, distance: 286.1
click at [301, 243] on div at bounding box center [539, 262] width 477 height 201
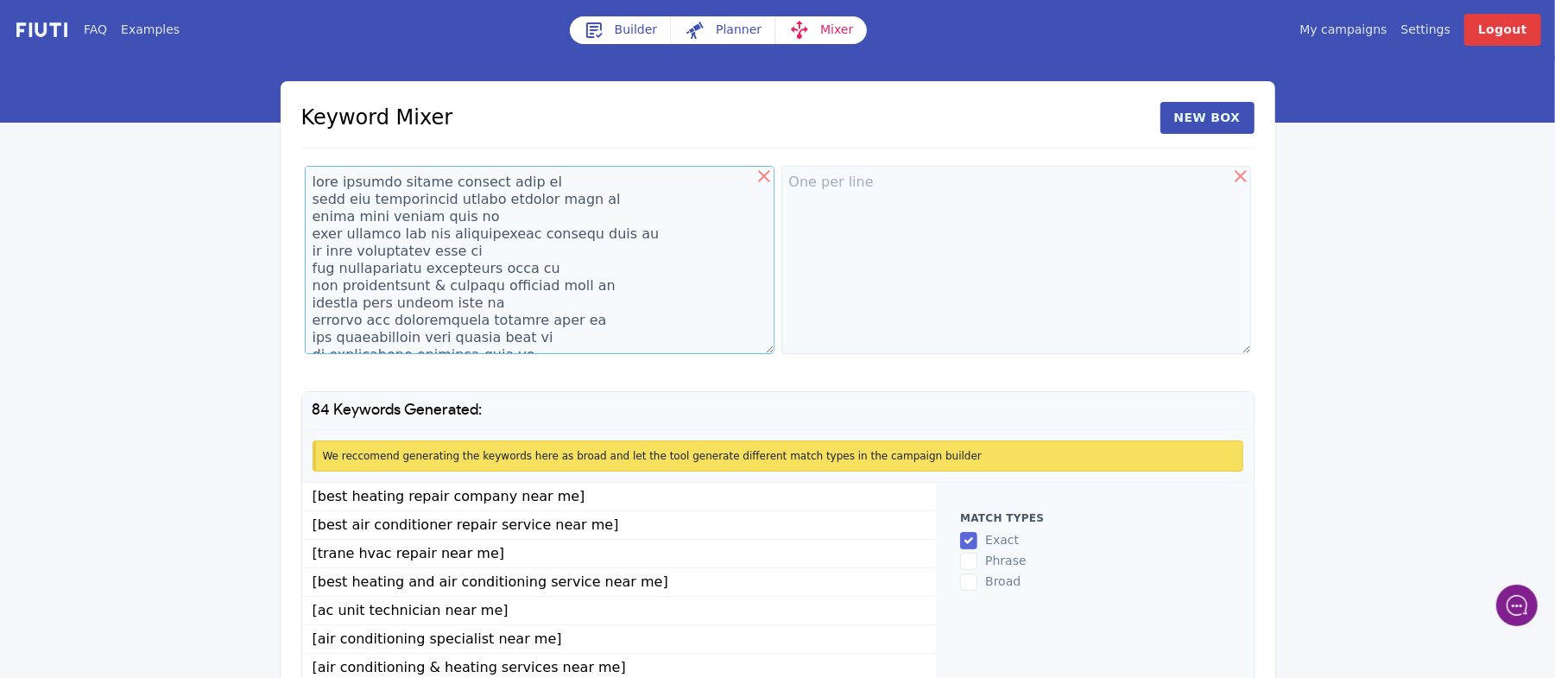
drag, startPoint x: 537, startPoint y: 326, endPoint x: 271, endPoint y: 163, distance: 311.6
click at [271, 163] on div "FAQ Examples Builder Planner Mixer My campaigns Price Settings Login Logout Key…" at bounding box center [777, 376] width 1555 height 753
type textarea "heating and air conditioning repair in my area ac tuneup near me commercial hva…"
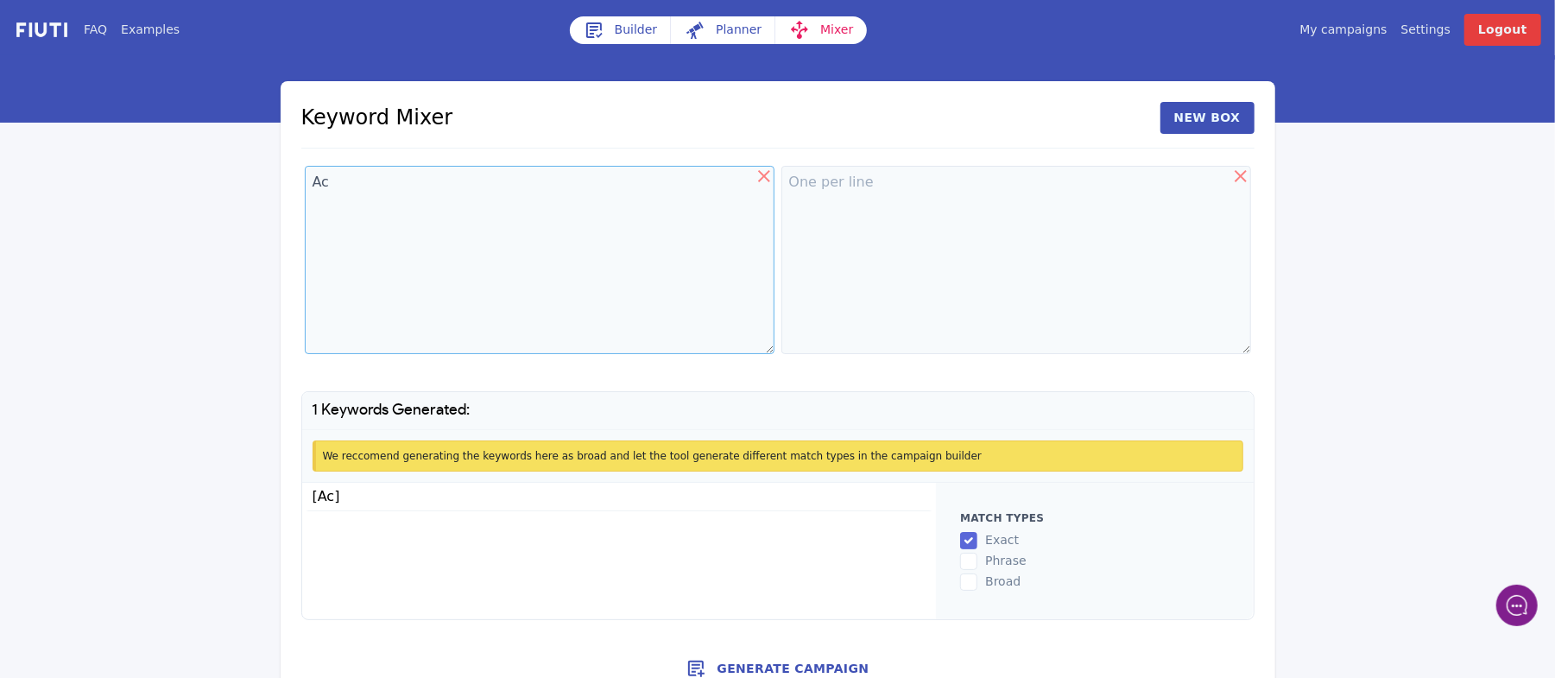
type textarea "Ac"
click at [833, 198] on textarea at bounding box center [1017, 260] width 470 height 188
type textarea "Repair Installation Service"
click at [408, 181] on textarea "Ac" at bounding box center [540, 260] width 470 height 188
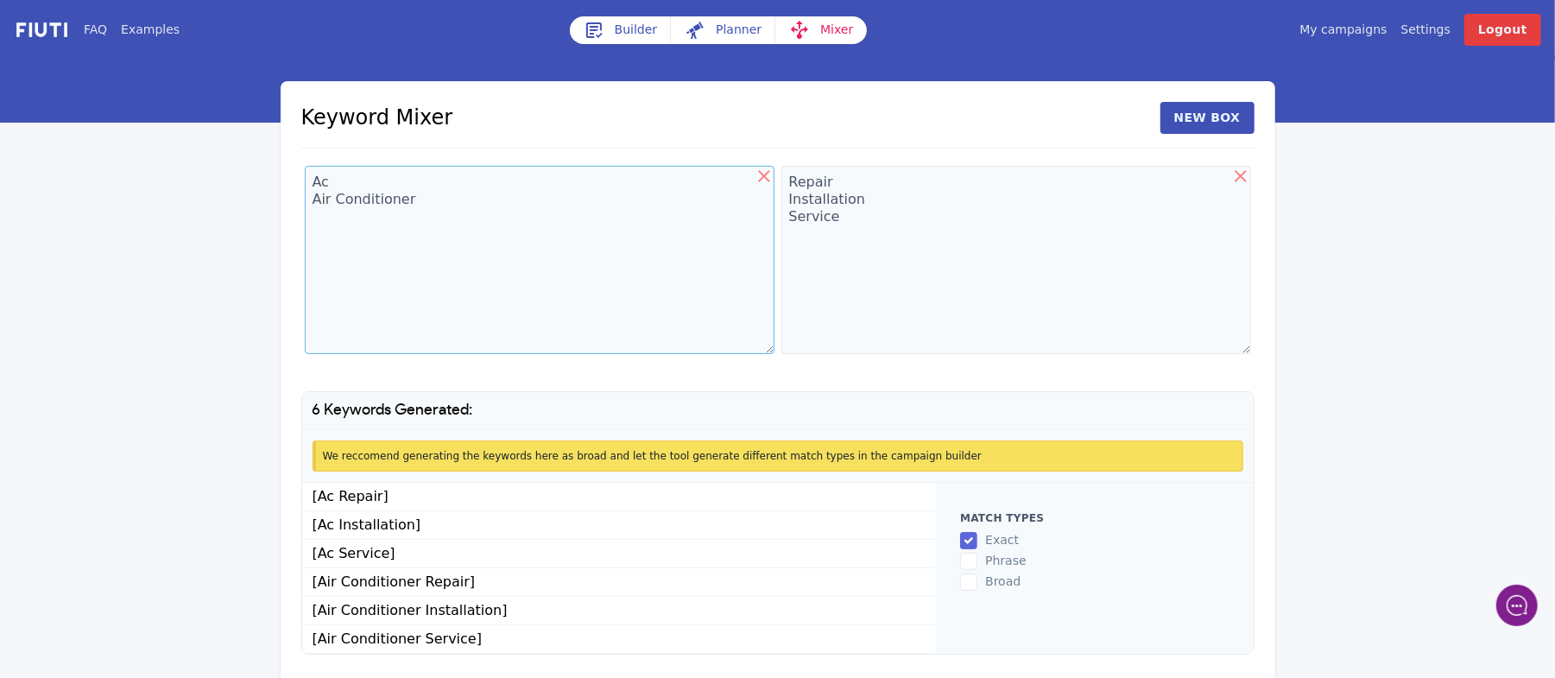
click at [339, 195] on textarea "Ac Air Conditioner" at bounding box center [540, 260] width 470 height 188
click at [330, 195] on textarea "Ac Air Conditioner" at bounding box center [540, 260] width 470 height 188
click at [335, 198] on textarea "Ac Air Conditioner" at bounding box center [540, 260] width 470 height 188
click at [330, 242] on textarea "Ac Air Conditioner" at bounding box center [540, 260] width 470 height 188
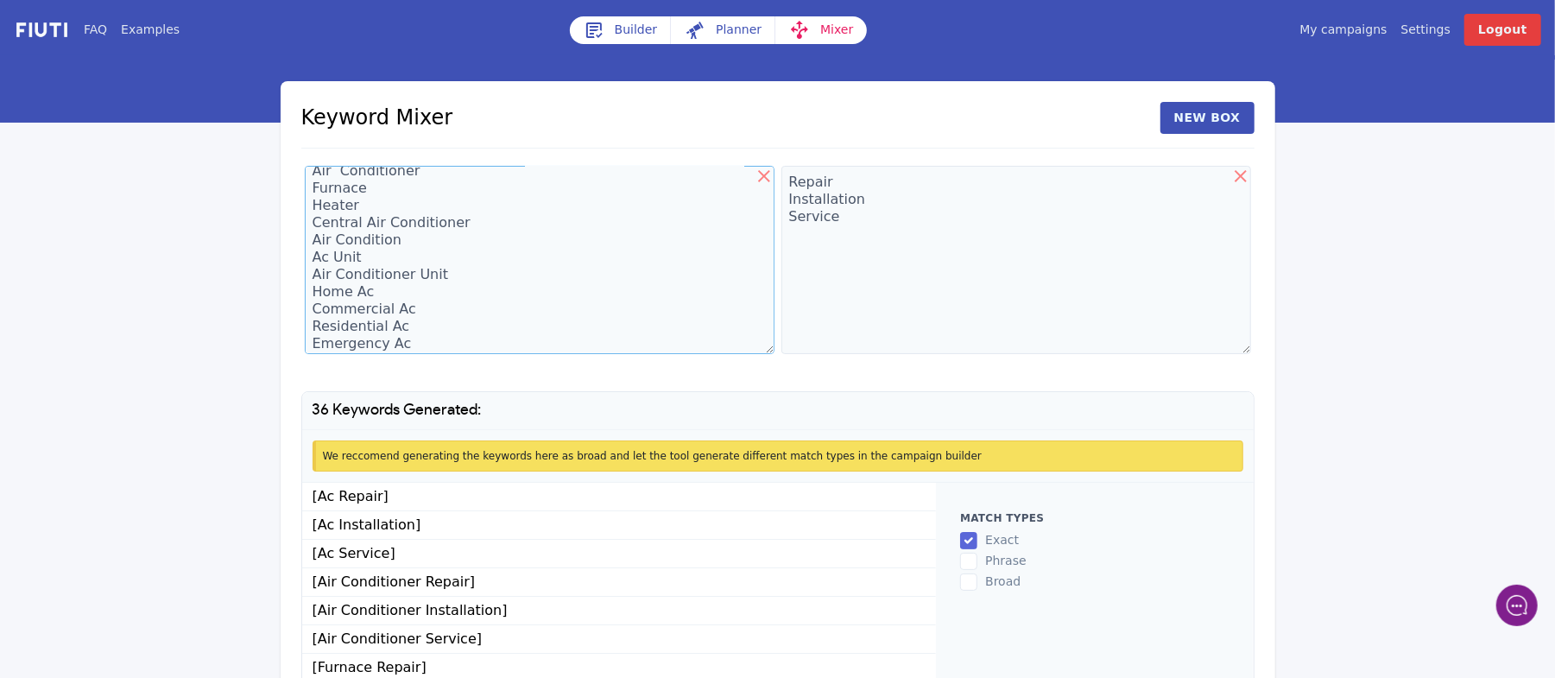
scroll to position [46, 0]
type textarea "Ac Air Conditioner Furnace Heater Central Air Conditioner Air Condition Ac Unit…"
click at [782, 326] on textarea "Repair Installation Service" at bounding box center [1017, 260] width 470 height 188
click at [860, 219] on textarea "Repair Installation Service" at bounding box center [1017, 260] width 470 height 188
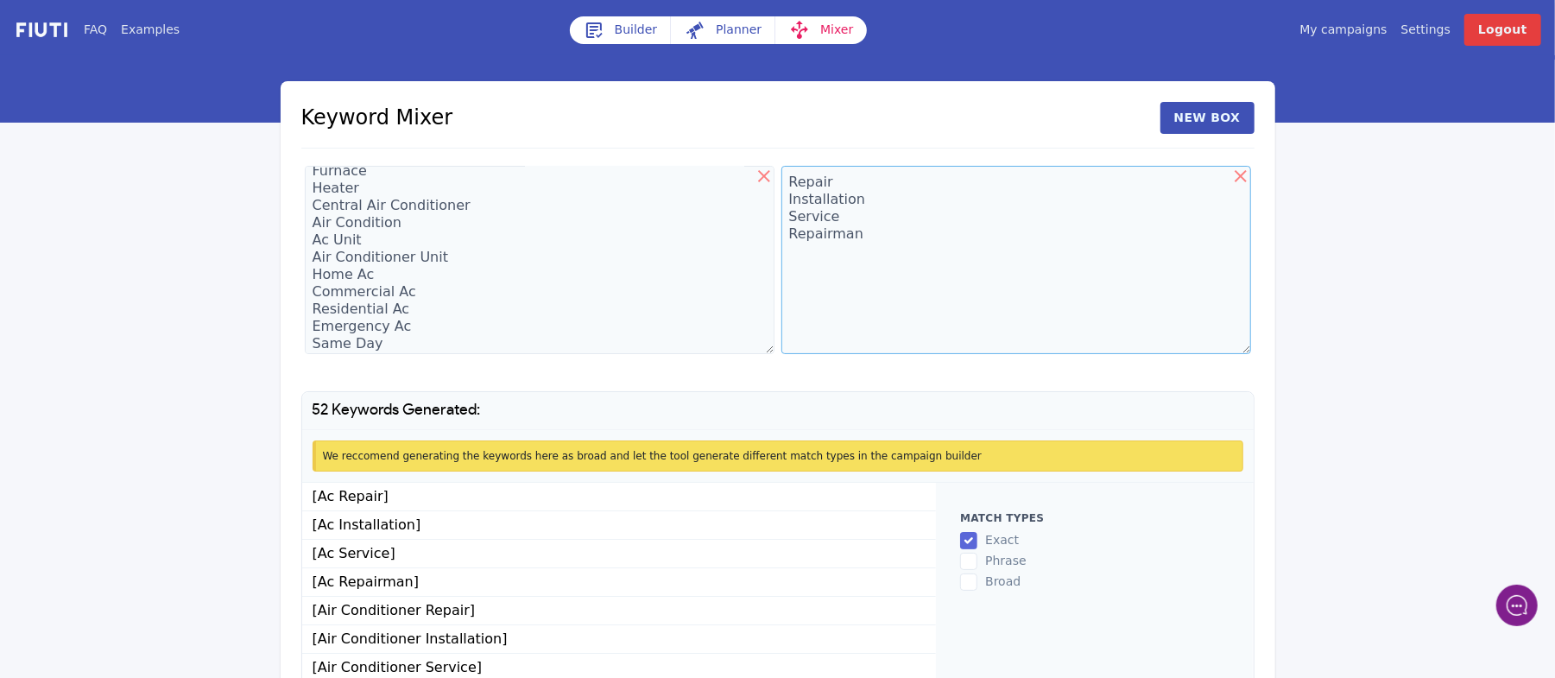
type textarea "Repair Installation Service Repairman"
click at [408, 343] on textarea "Ac Air Conditioner Furnace Heater Central Air Conditioner Air Condition Ac Unit…" at bounding box center [540, 260] width 470 height 188
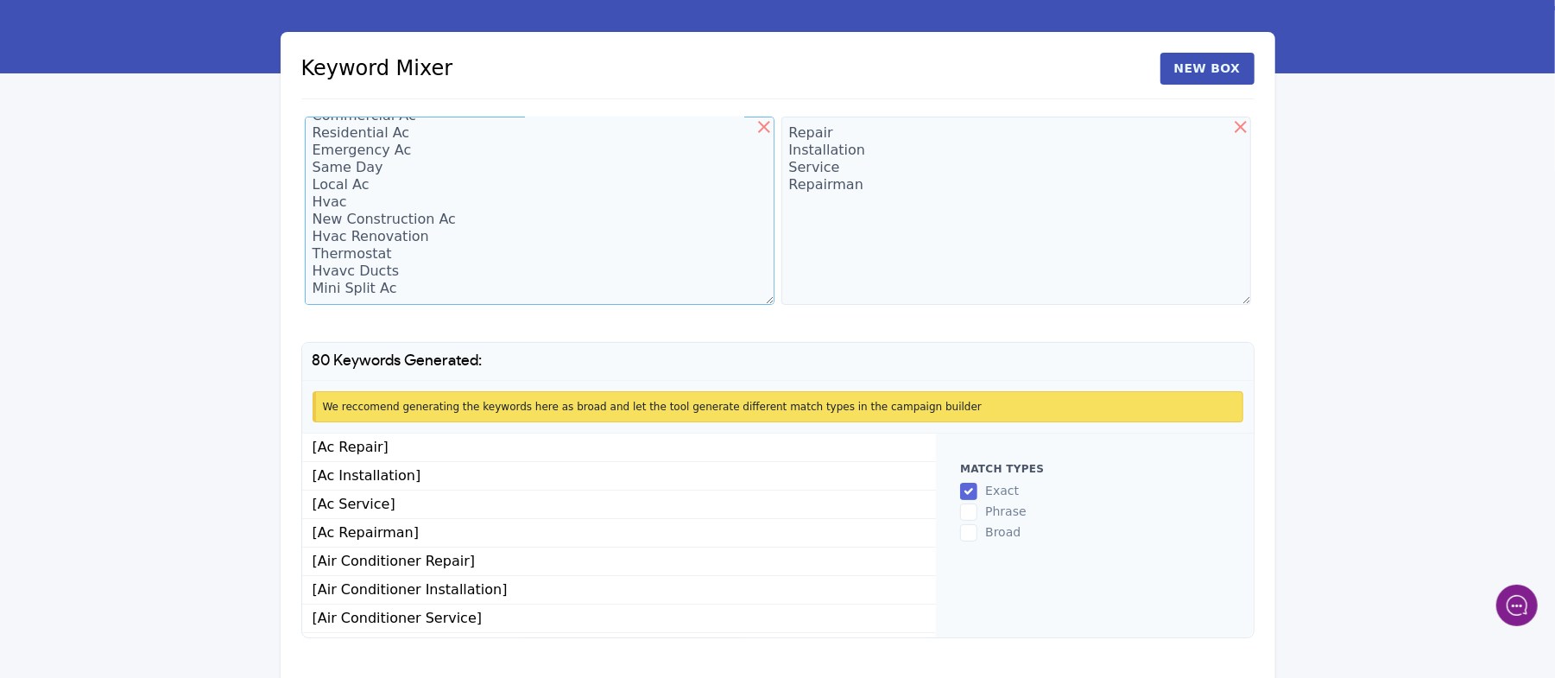
scroll to position [90, 0]
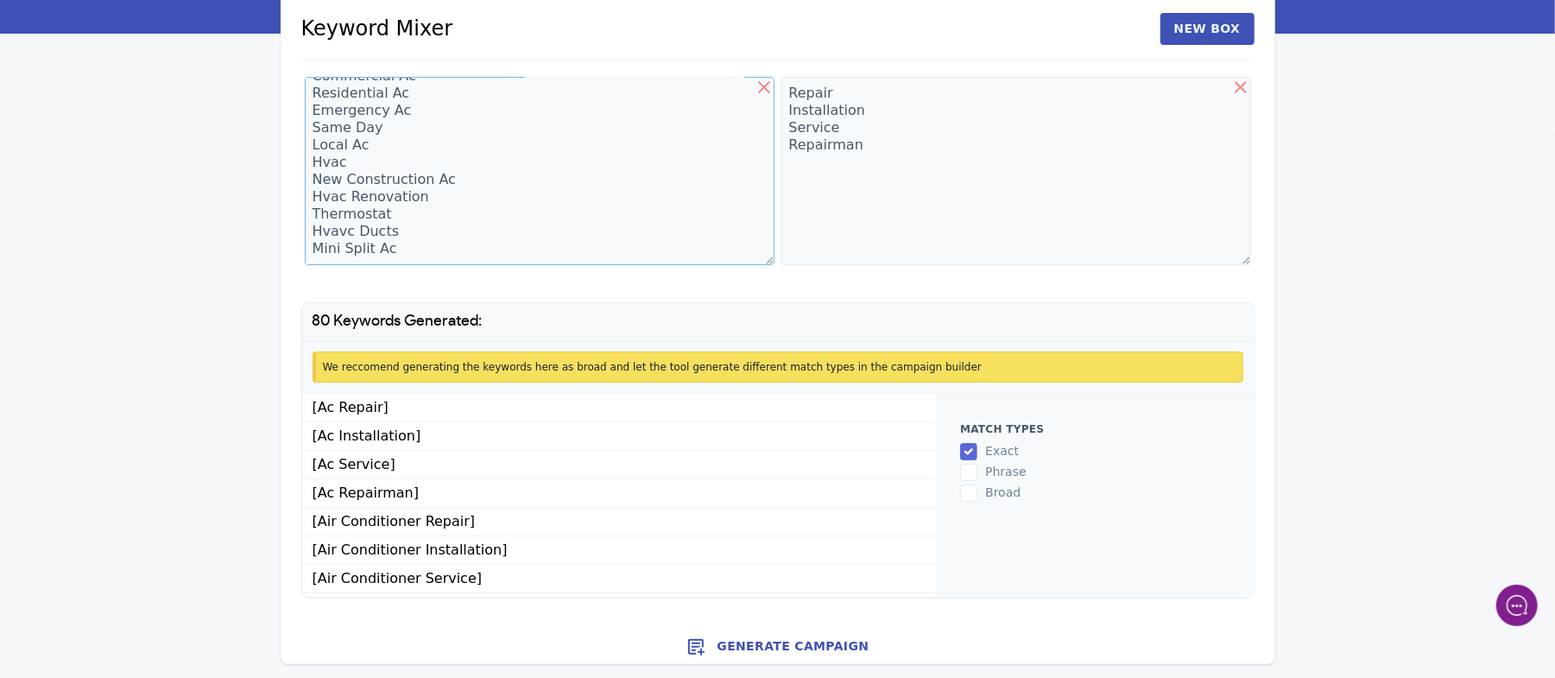
type textarea "Ac Air Conditioner Furnace Heater Central Air Conditioner Air Condition Ac Unit…"
click at [770, 653] on button "Generate Campaign" at bounding box center [778, 647] width 995 height 35
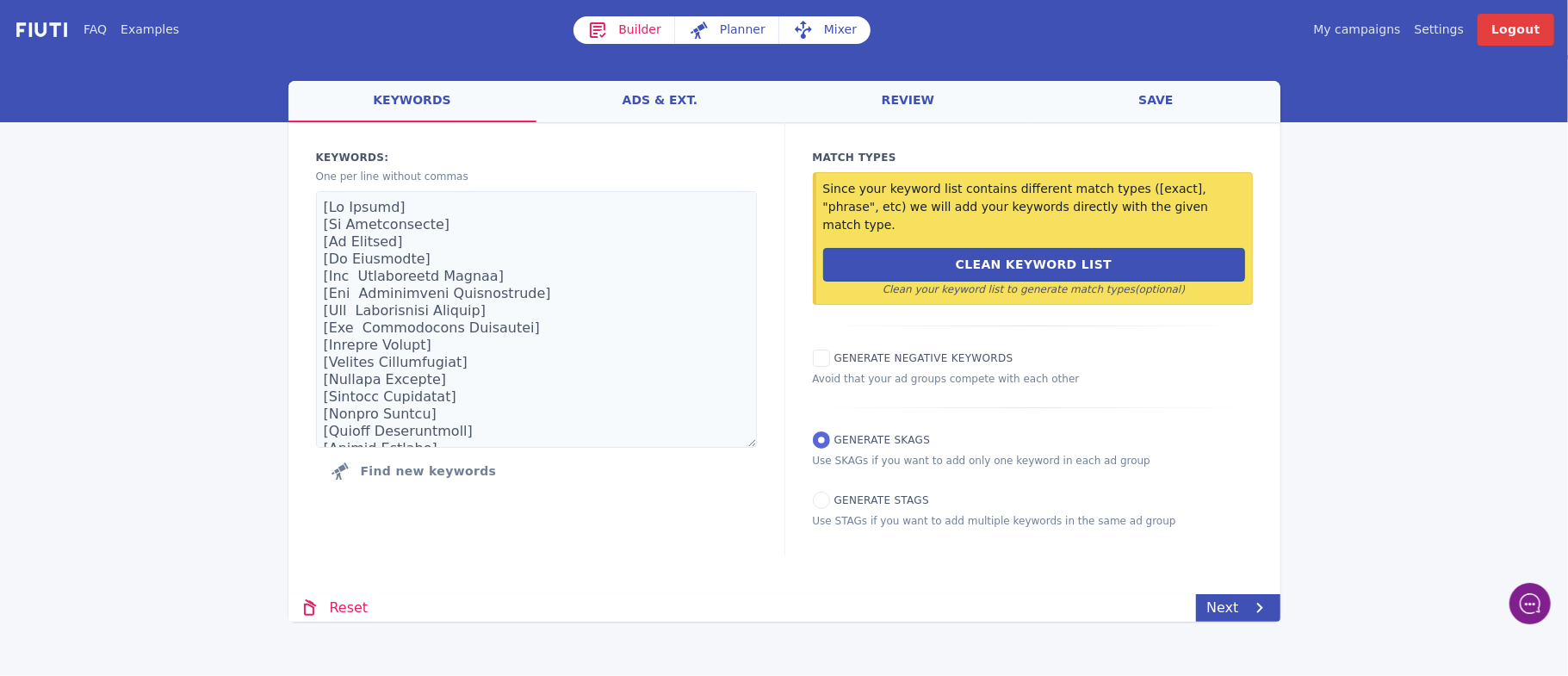
drag, startPoint x: 1567, startPoint y: 348, endPoint x: 1567, endPoint y: 445, distance: 97.0
drag, startPoint x: 1567, startPoint y: 445, endPoint x: 1567, endPoint y: 460, distance: 15.0
drag, startPoint x: 1567, startPoint y: 460, endPoint x: 648, endPoint y: 570, distance: 925.6
click at [648, 570] on div "Loading... Loading Keywords: Ad groups: One per line without commas Find new ke…" at bounding box center [784, 357] width 992 height 469
click at [670, 93] on link "ads & ext." at bounding box center [660, 101] width 248 height 41
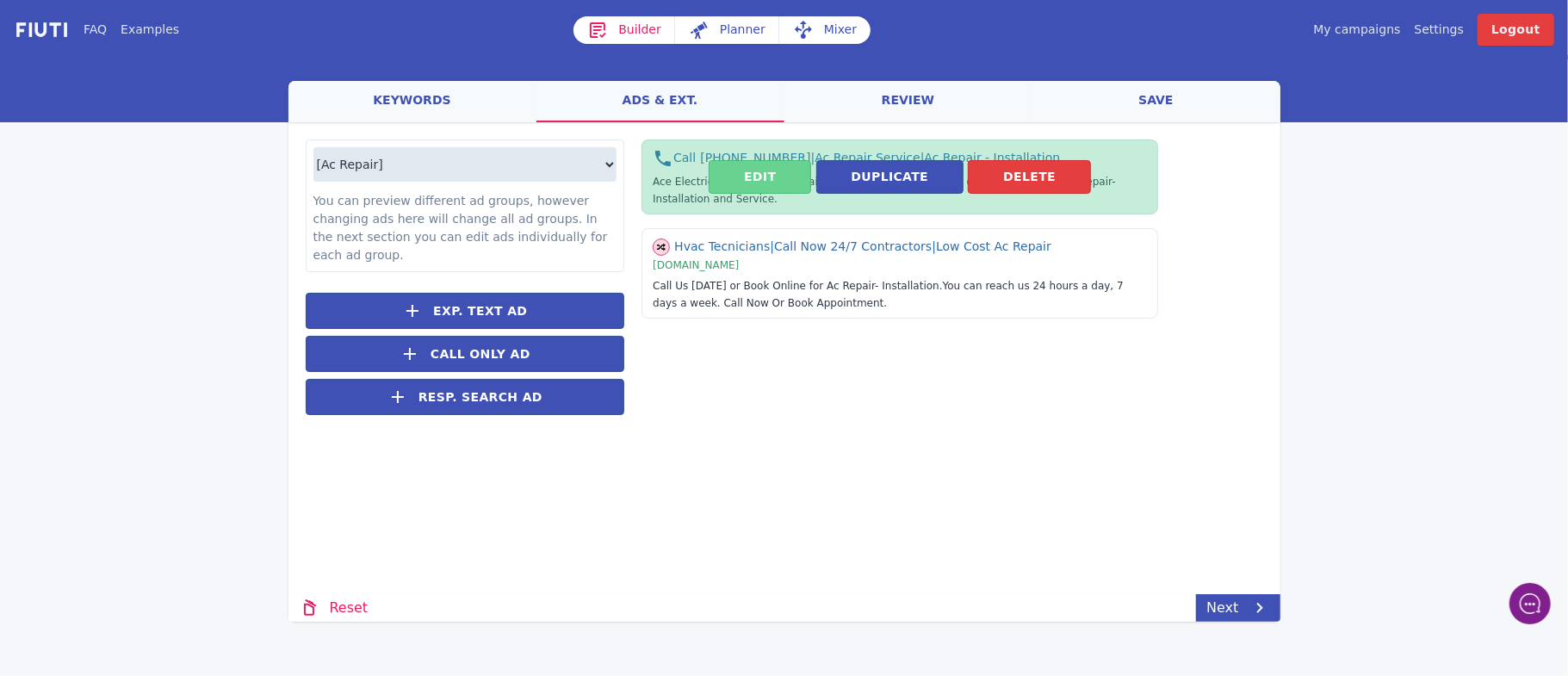
click at [766, 176] on button "Edit" at bounding box center [760, 177] width 103 height 34
select select "US"
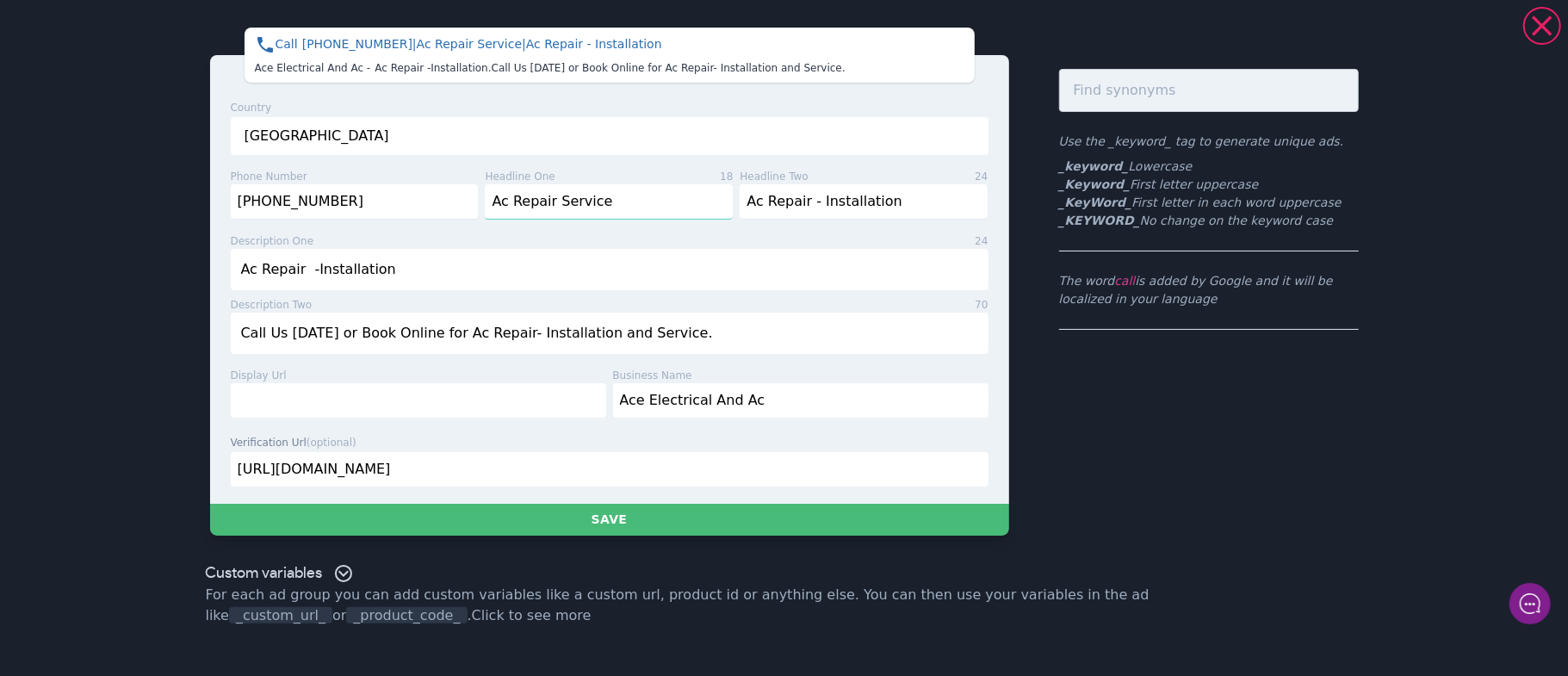
click at [624, 207] on input "Ac Repair Service" at bounding box center [608, 201] width 248 height 35
drag, startPoint x: 624, startPoint y: 206, endPoint x: 489, endPoint y: 193, distance: 135.6
click at [489, 193] on input "Ac Repair Service" at bounding box center [608, 201] width 248 height 35
type input "_KeyWord_"
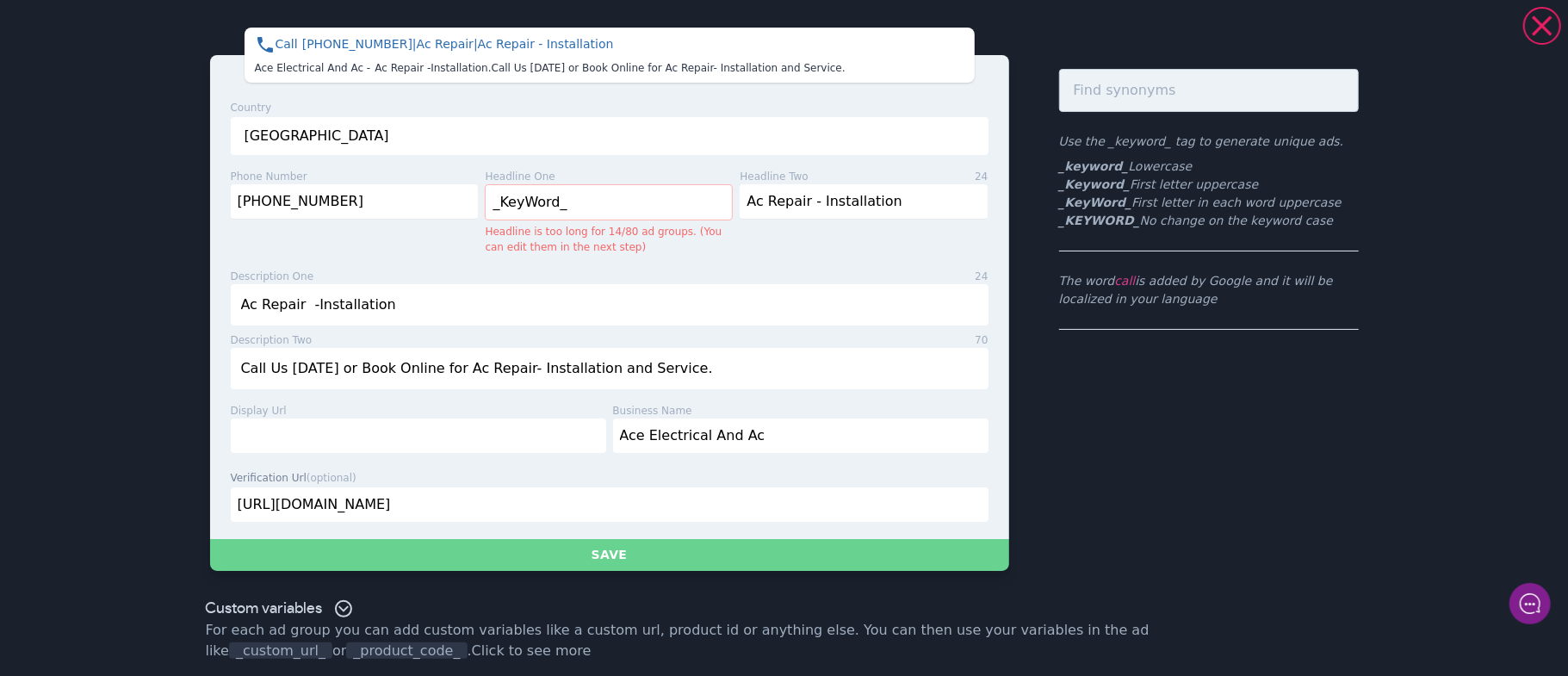
click at [585, 558] on button "Save" at bounding box center [609, 555] width 798 height 32
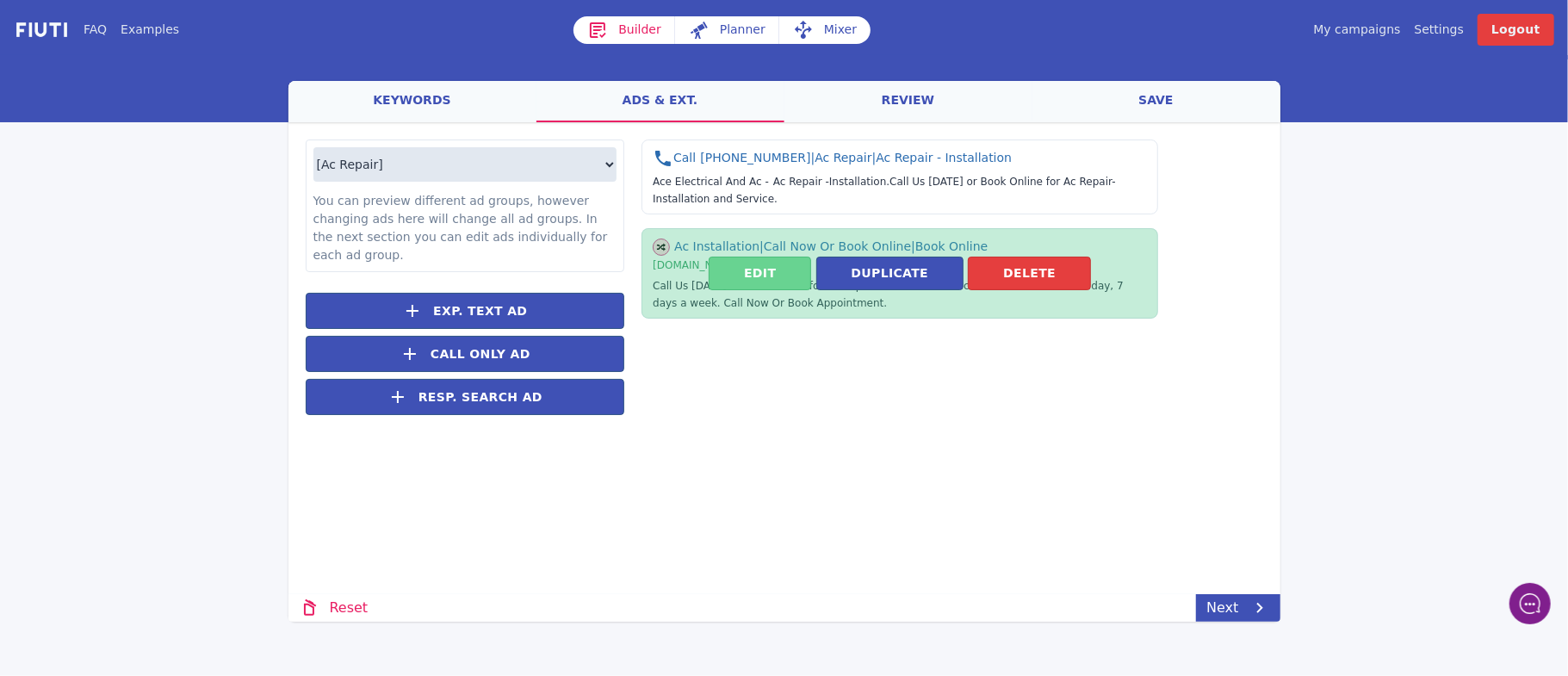
click at [727, 284] on button "Edit" at bounding box center [760, 273] width 103 height 34
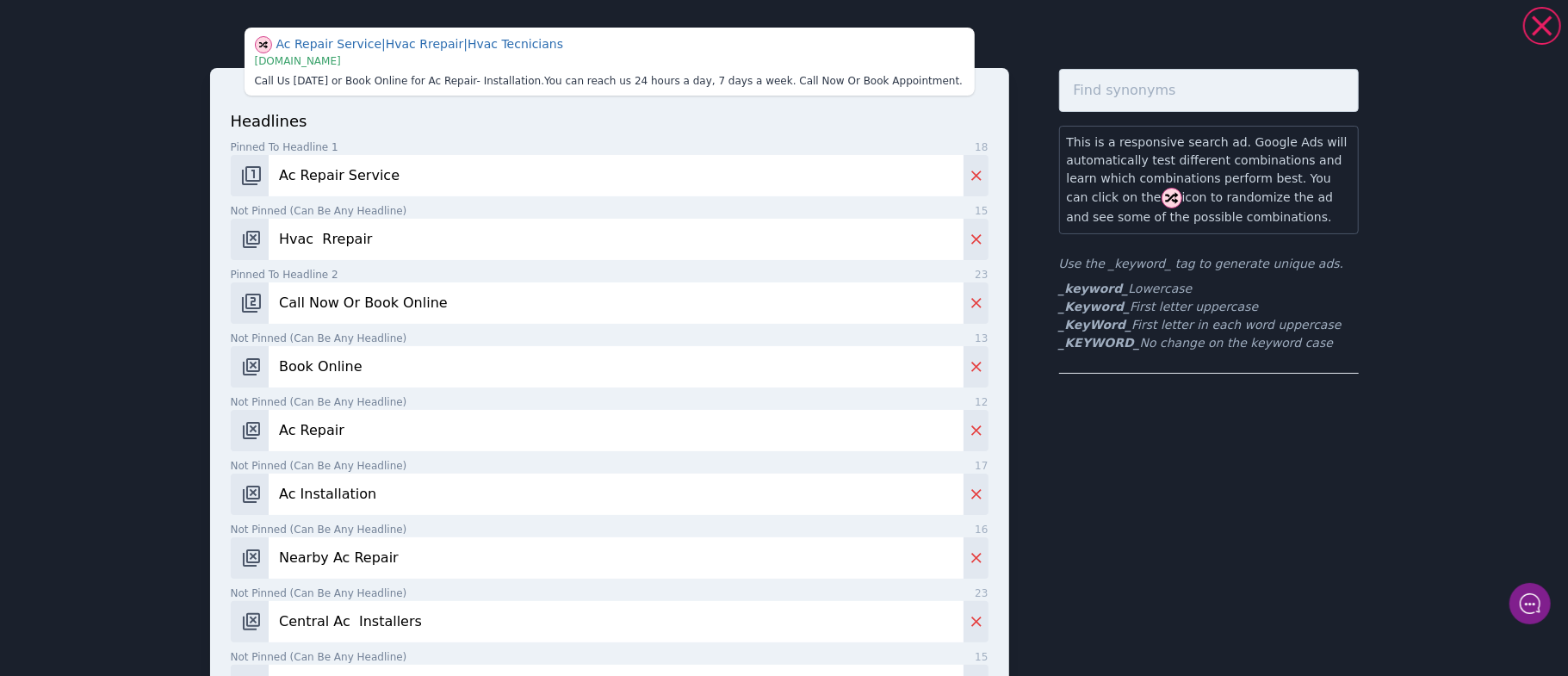
drag, startPoint x: 407, startPoint y: 164, endPoint x: 272, endPoint y: 175, distance: 135.4
click at [272, 175] on input "Ac Repair Service" at bounding box center [615, 174] width 694 height 41
type input "_KeyWord_"
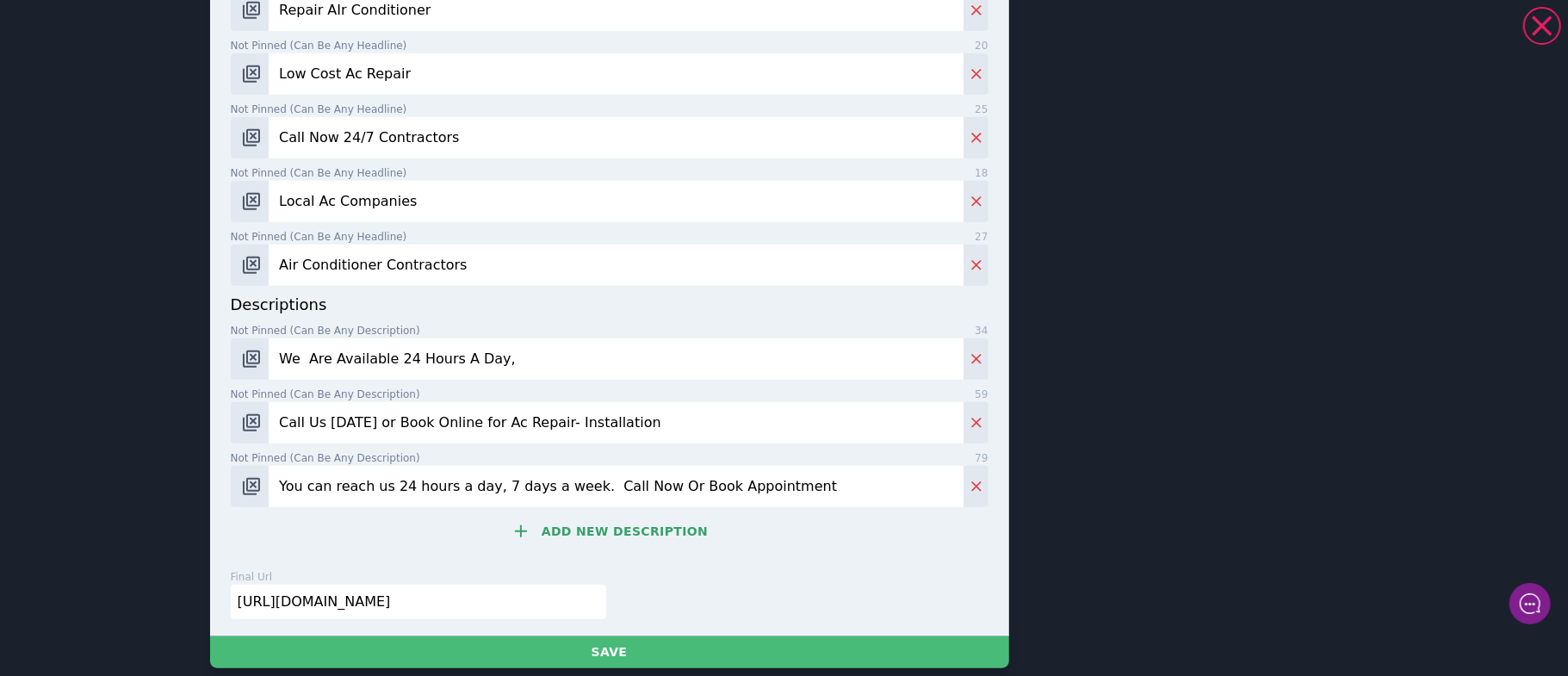
scroll to position [927, 0]
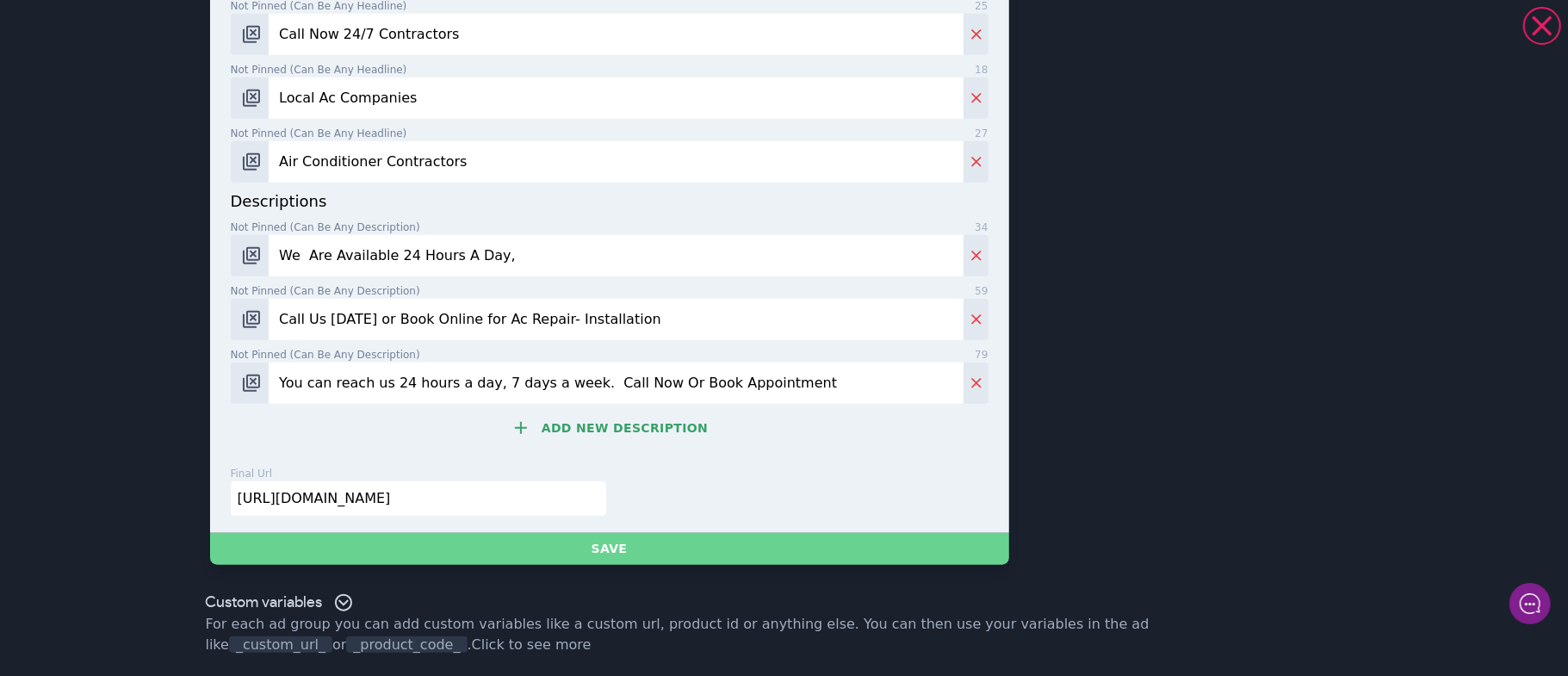
click at [570, 540] on button "Save" at bounding box center [609, 549] width 798 height 32
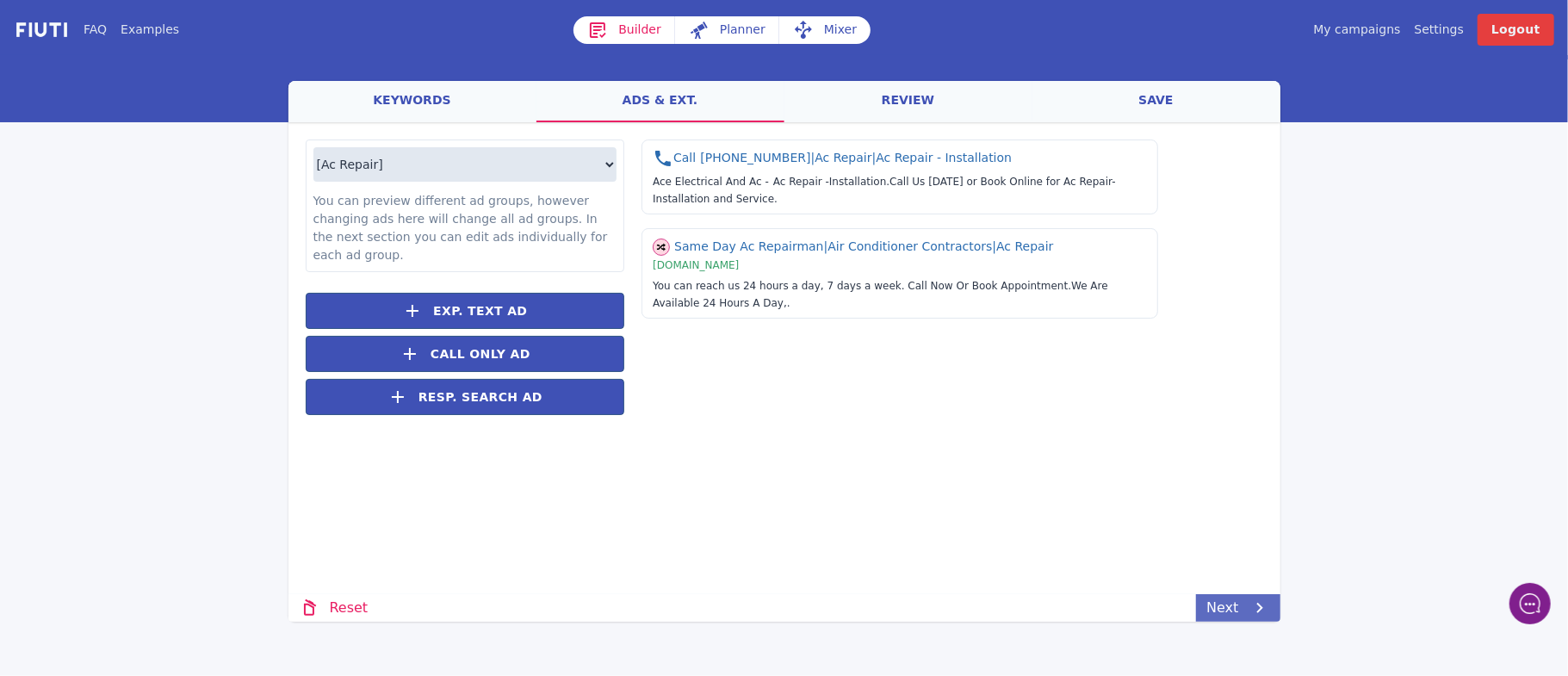
click at [1224, 611] on link "Next" at bounding box center [1238, 608] width 84 height 28
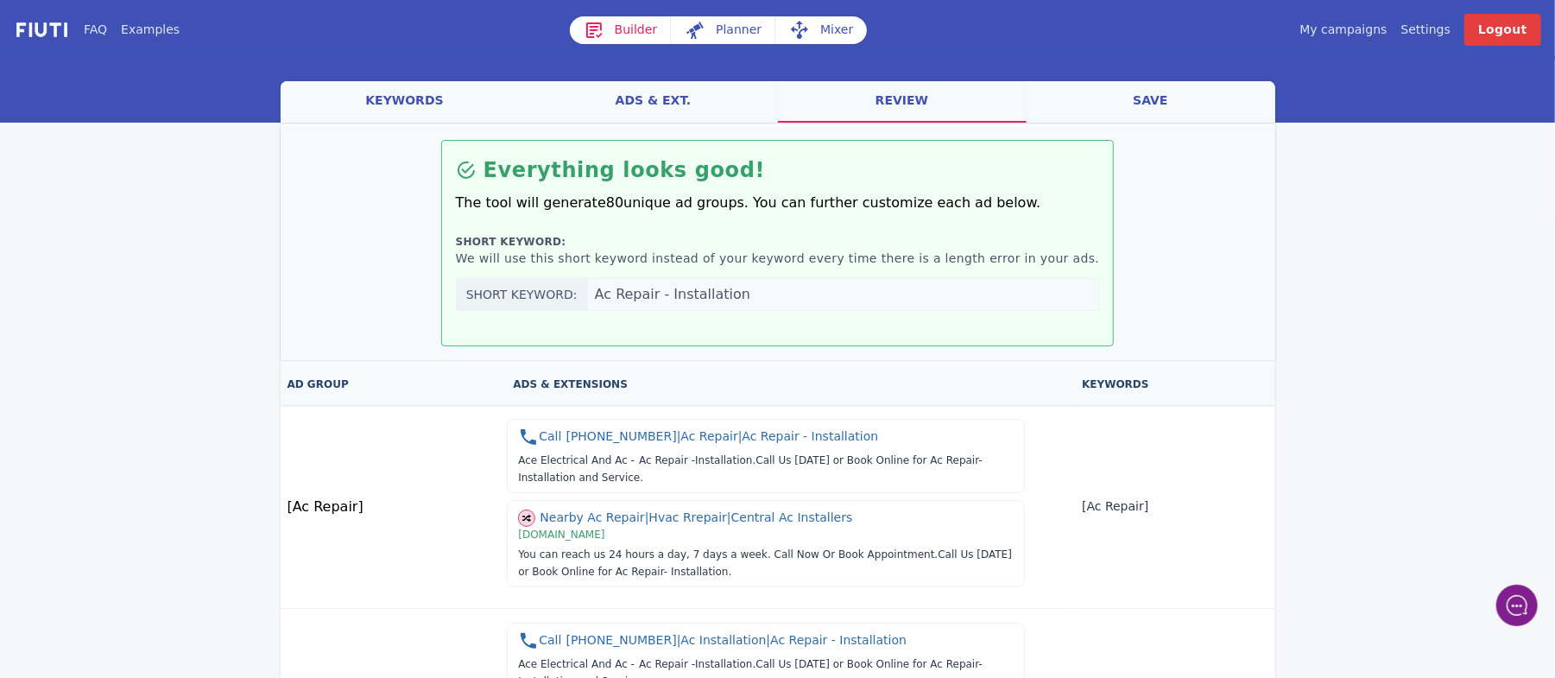
click at [1154, 98] on link "save" at bounding box center [1151, 101] width 249 height 41
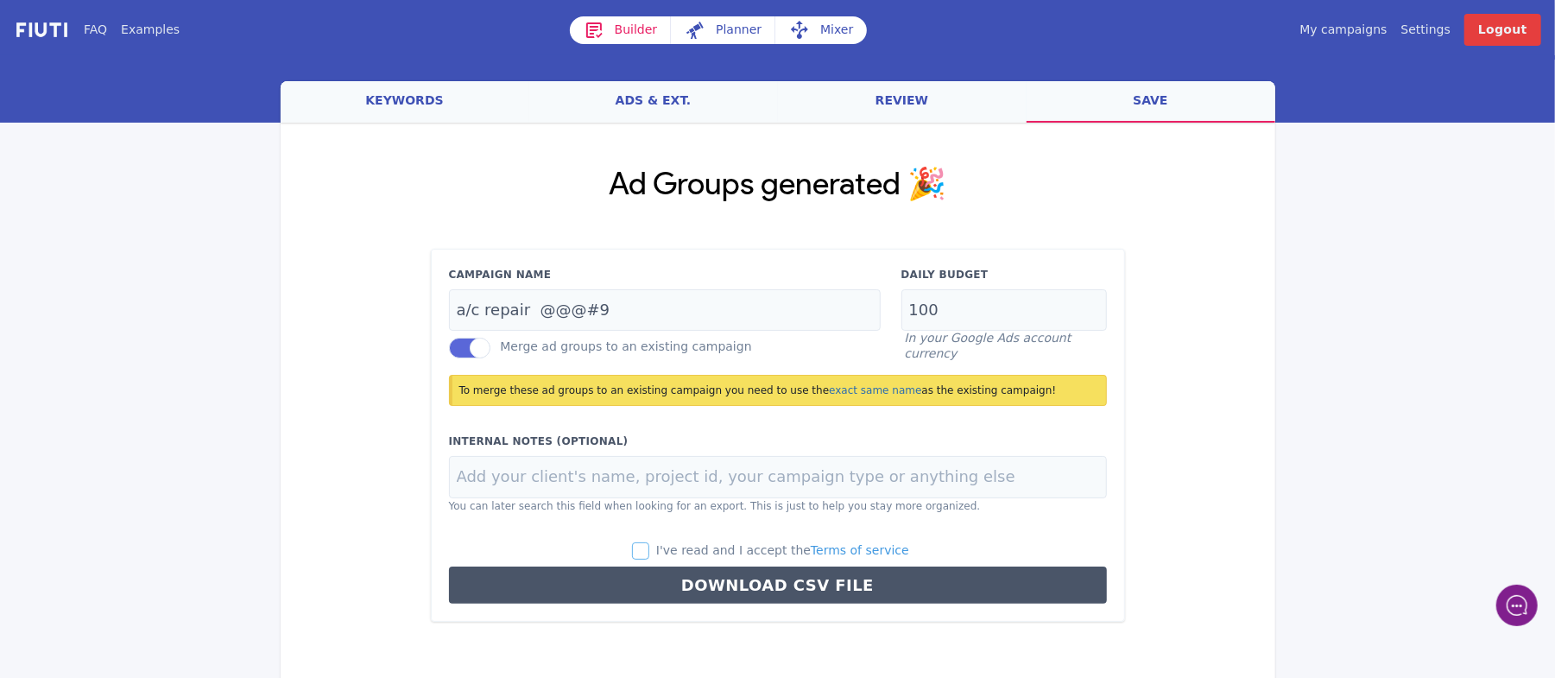
click at [649, 548] on input "I've read and I accept the Terms of service" at bounding box center [640, 550] width 17 height 17
checkbox input "true"
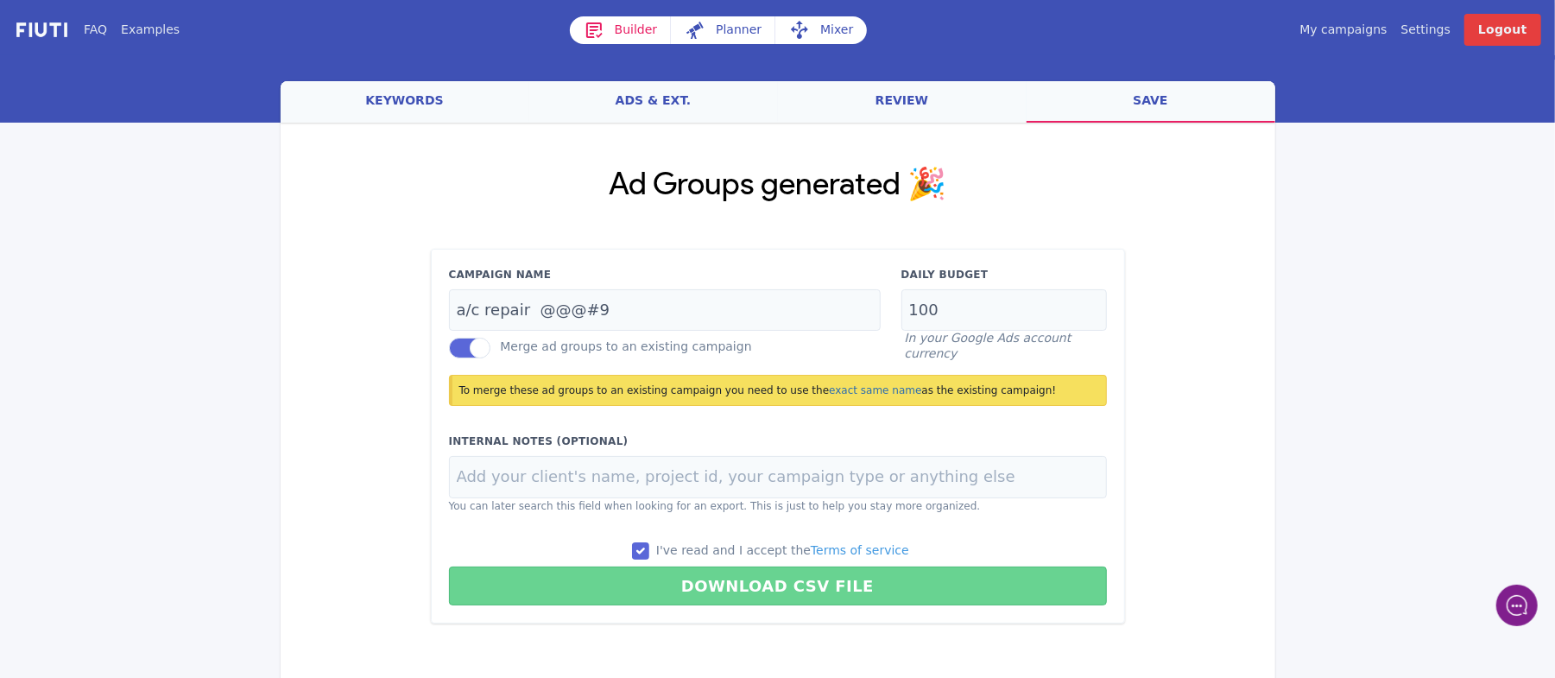
click at [746, 572] on button "Download CSV File" at bounding box center [778, 586] width 658 height 39
